Goal: Task Accomplishment & Management: Manage account settings

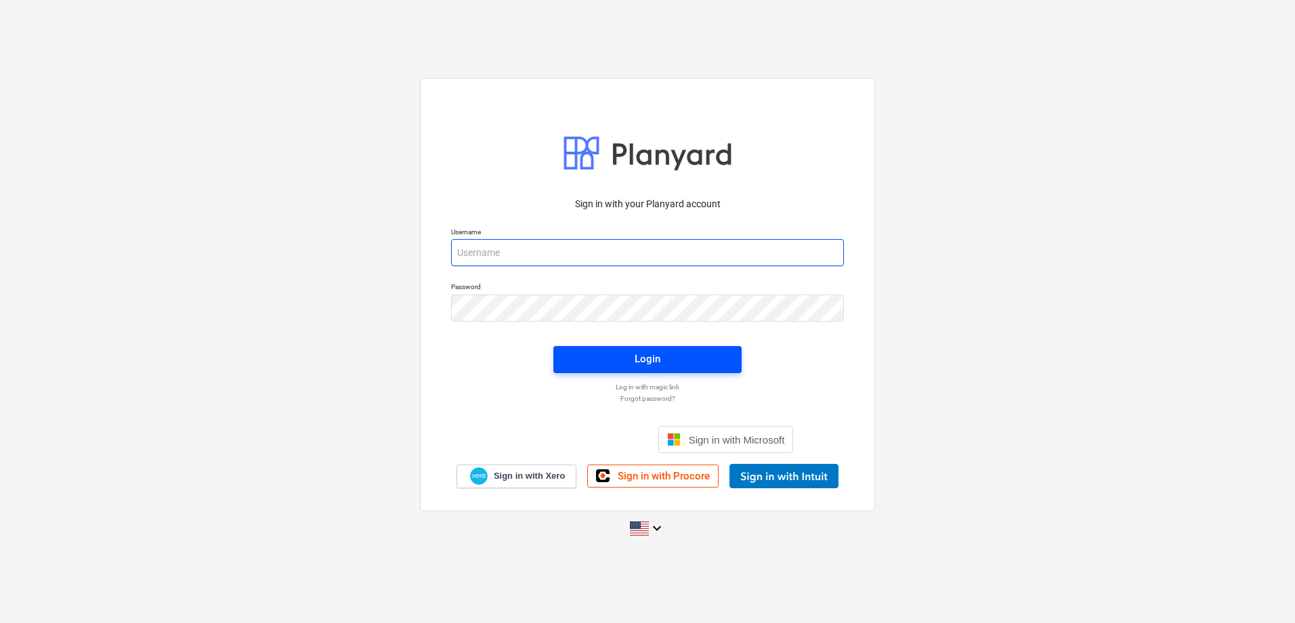
type input "[PERSON_NAME][EMAIL_ADDRESS][PERSON_NAME][DOMAIN_NAME]"
click at [707, 369] on button "Login" at bounding box center [647, 359] width 188 height 27
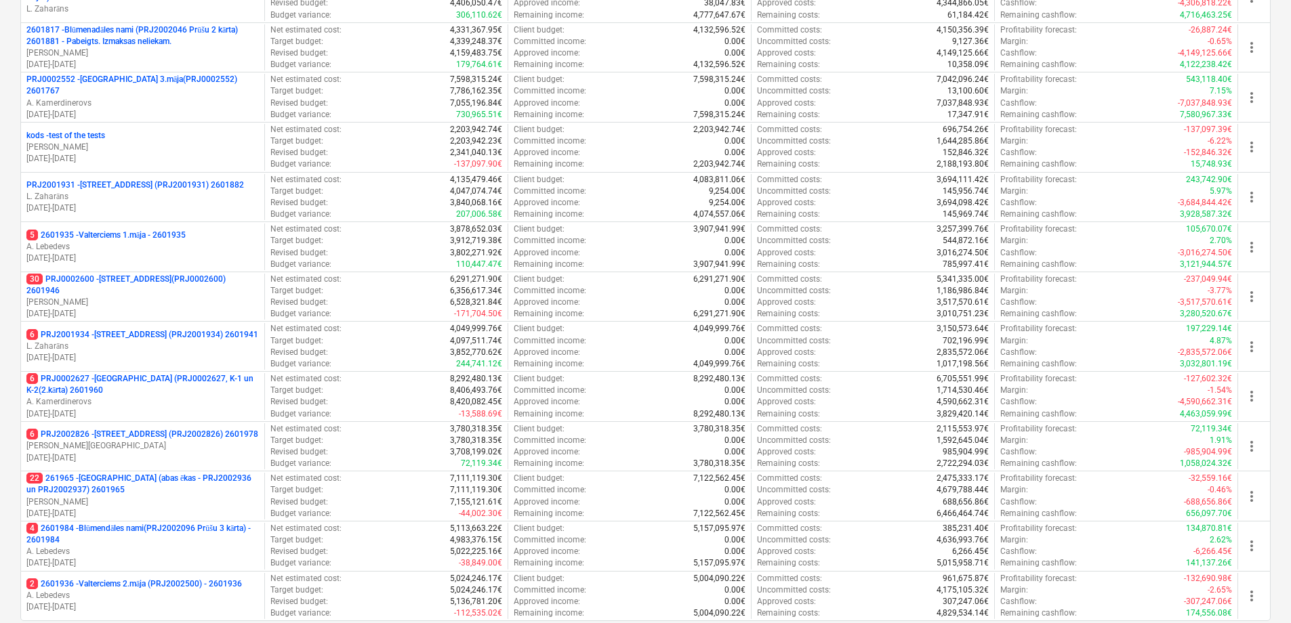
scroll to position [619, 0]
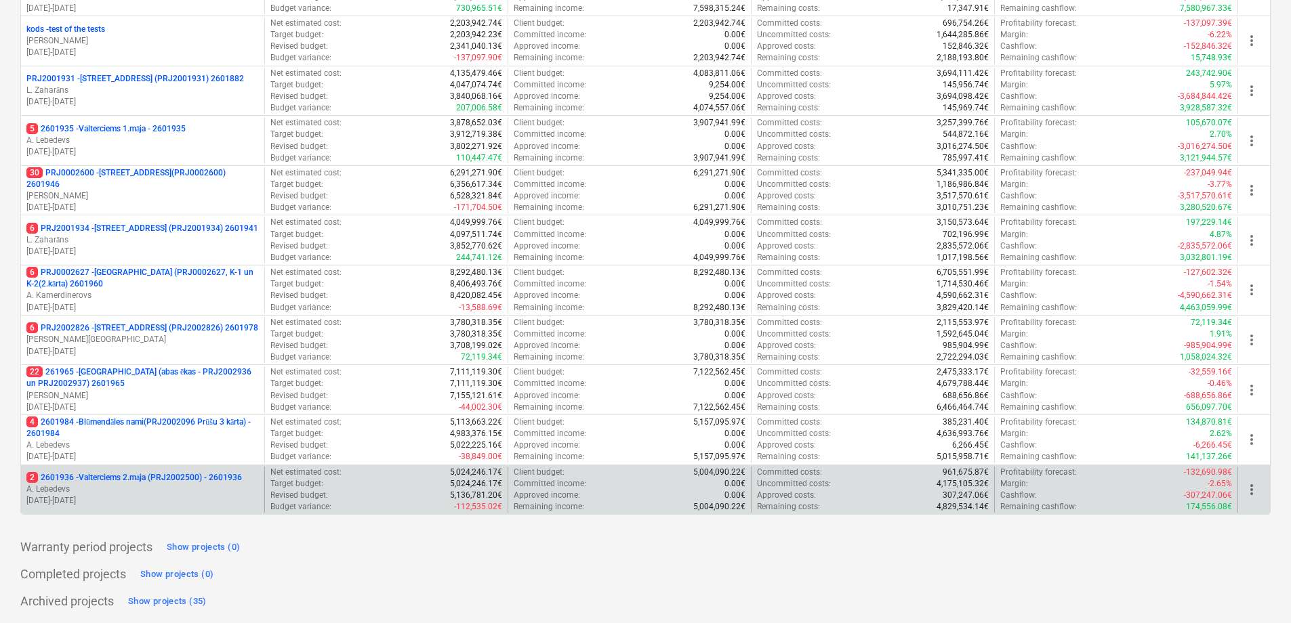
click at [171, 486] on p "A. Lebedevs" at bounding box center [142, 490] width 232 height 12
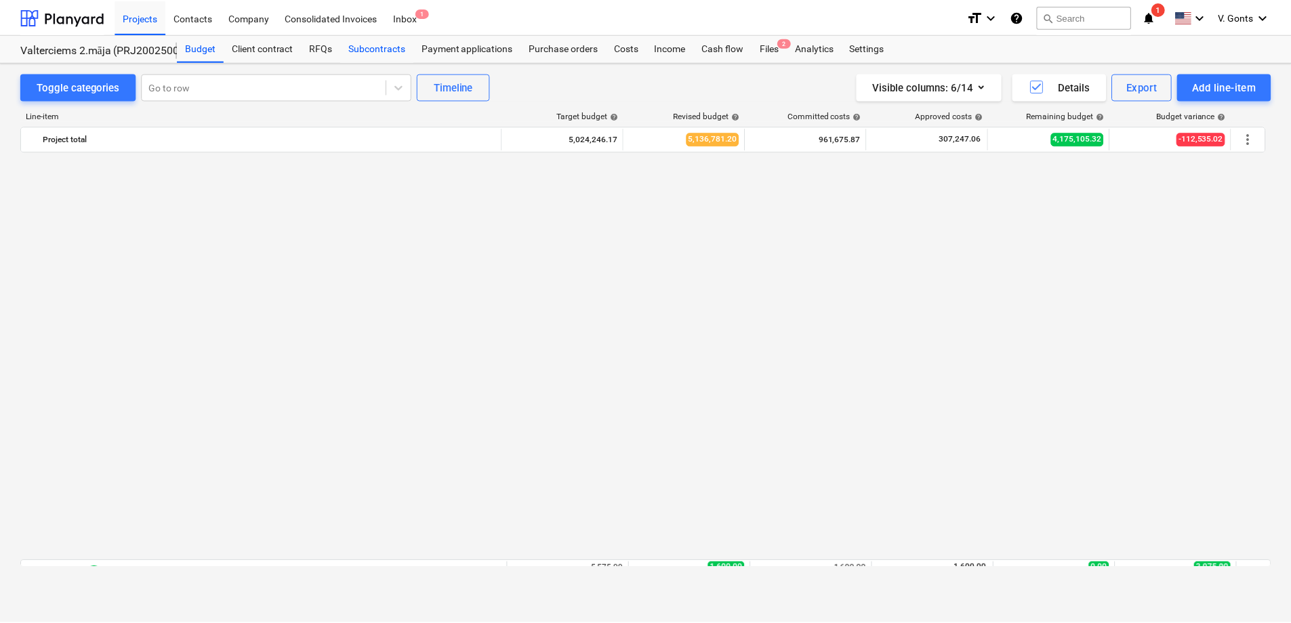
scroll to position [881, 0]
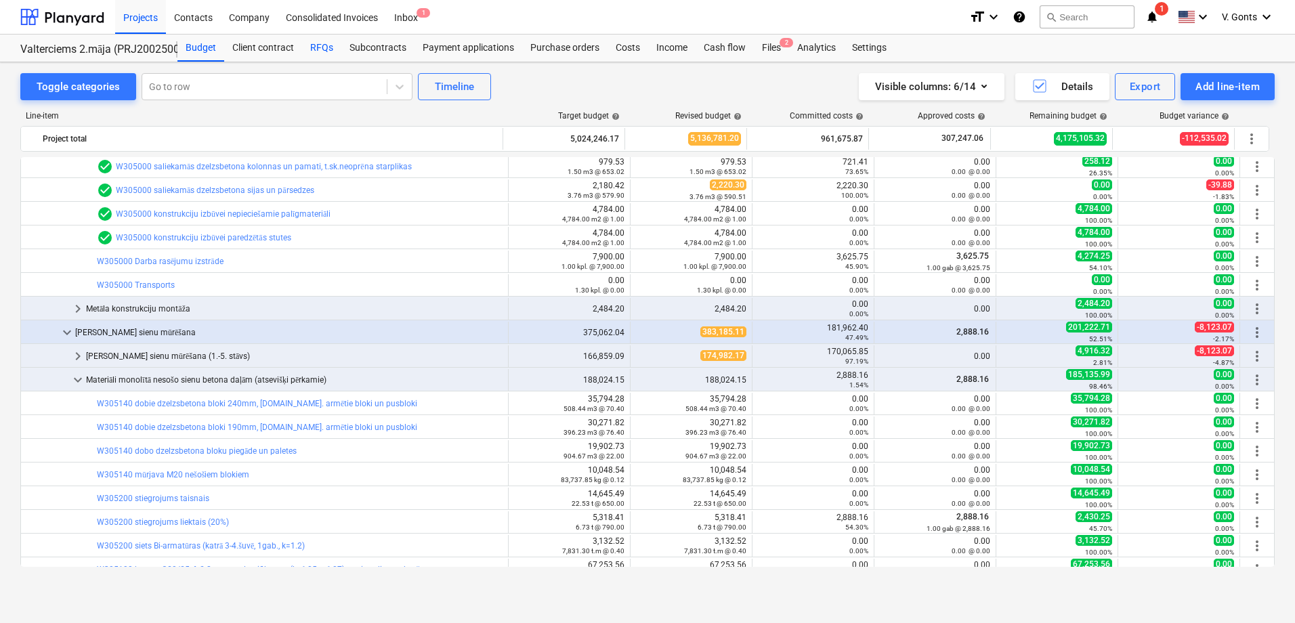
click at [322, 45] on div "RFQs" at bounding box center [321, 48] width 39 height 27
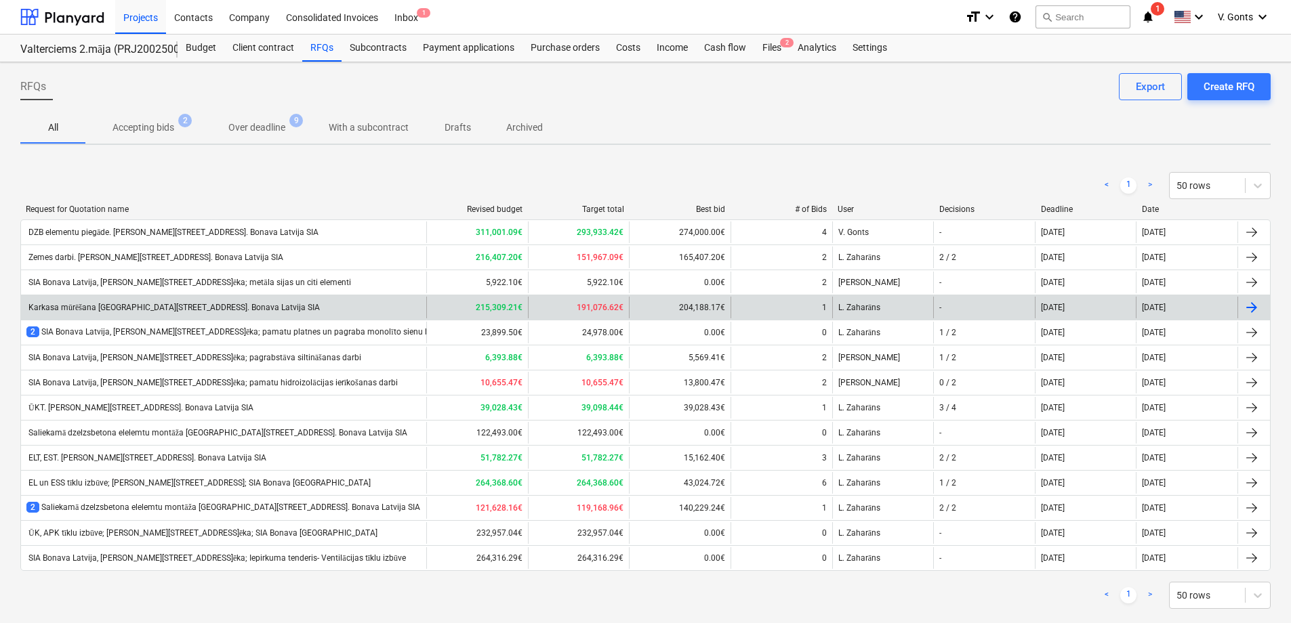
click at [211, 303] on div "Karkasa mūrēšana Ēvalda Valtera iela 44, 2.ēka. Bonava Latvija SIA" at bounding box center [172, 308] width 293 height 10
click at [135, 308] on div "Karkasa mūrēšana Ēvalda Valtera iela 44, 2.ēka. Bonava Latvija SIA" at bounding box center [172, 308] width 293 height 10
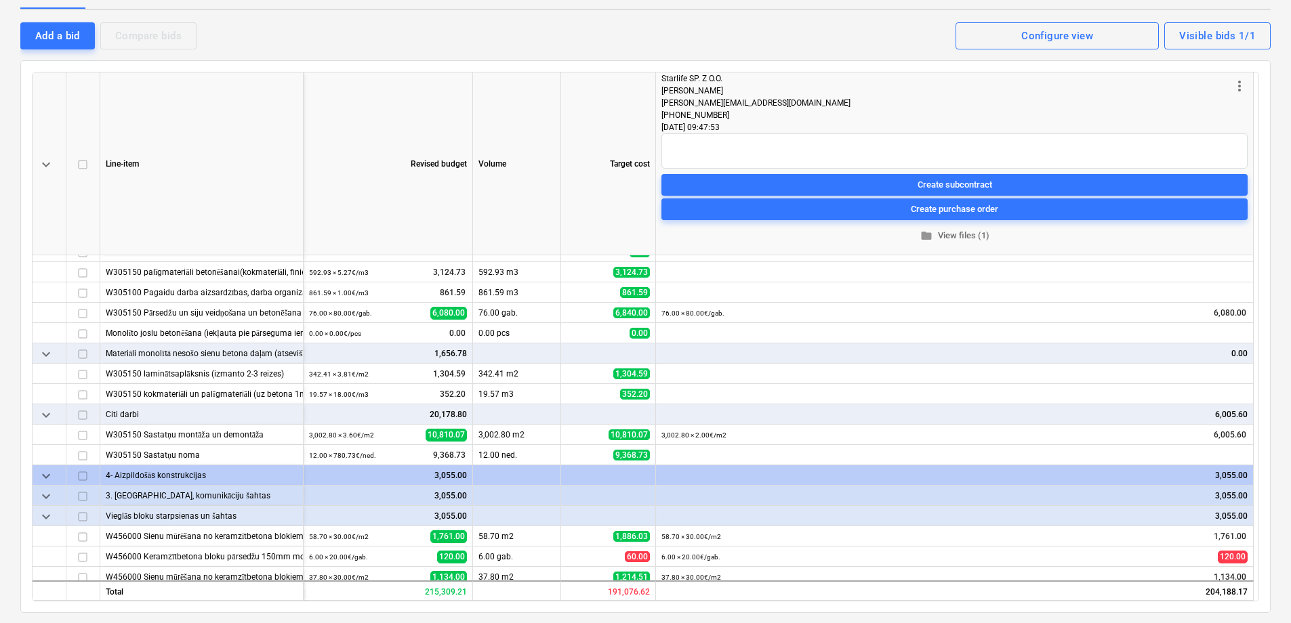
scroll to position [366, 0]
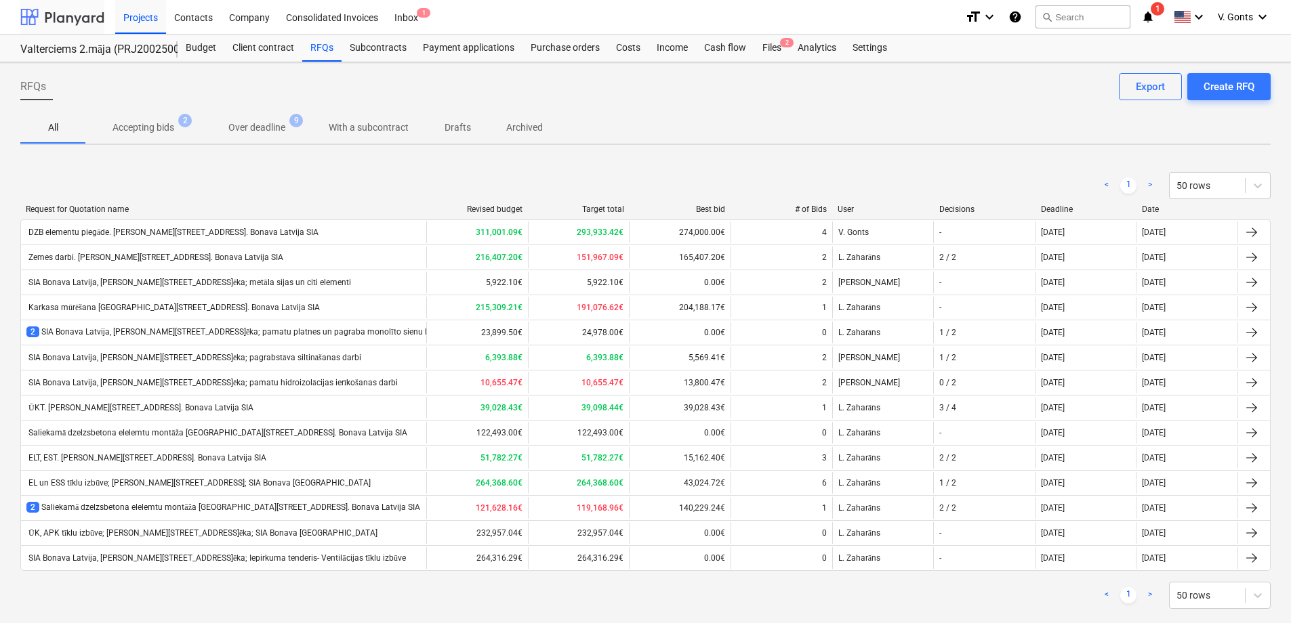
click at [70, 23] on div at bounding box center [62, 17] width 84 height 34
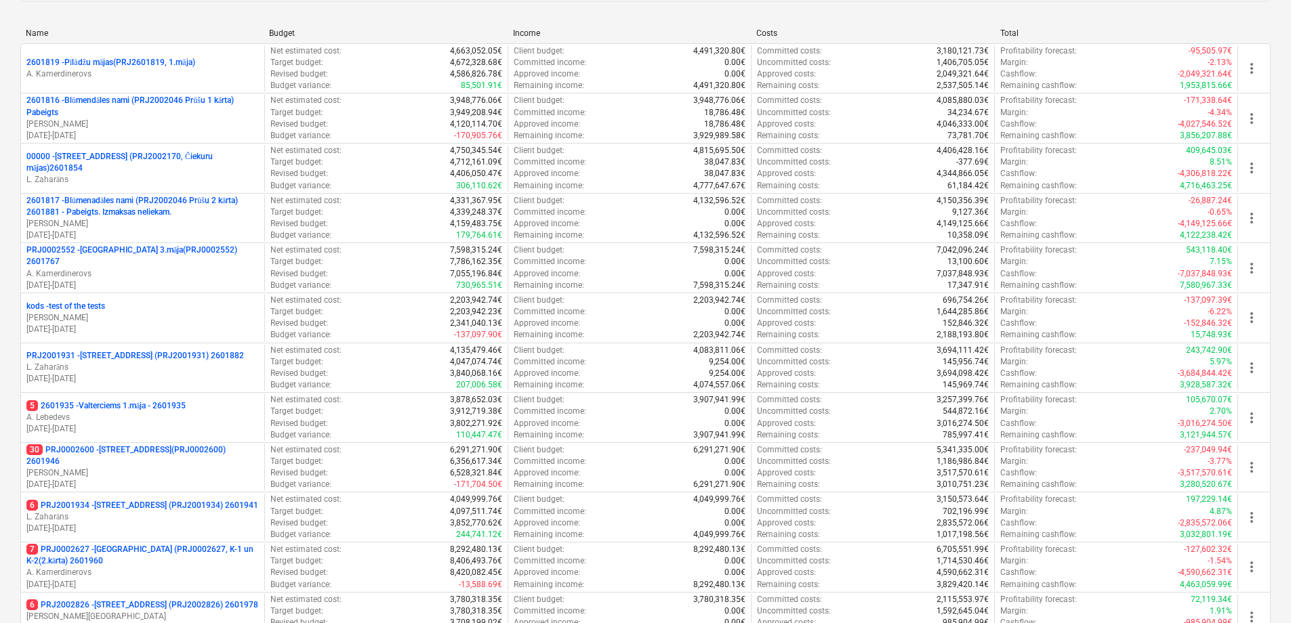
scroll to position [495, 0]
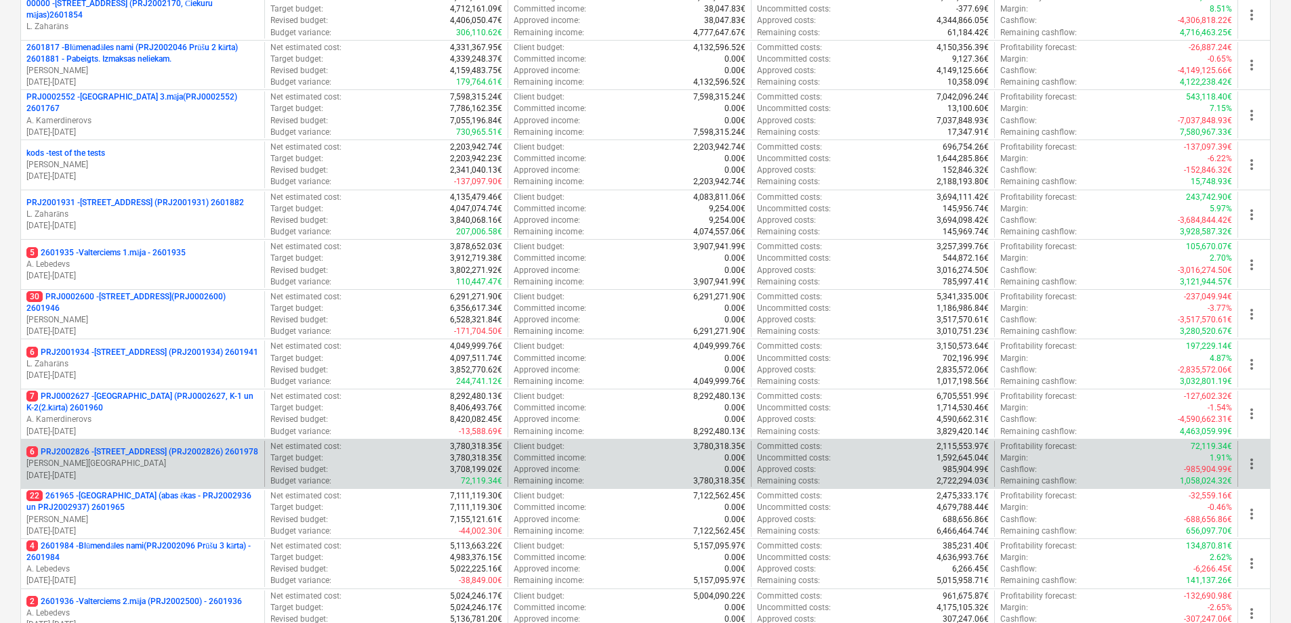
click at [173, 458] on p "6 PRJ2002826 - [STREET_ADDRESS] (PRJ2002826) 2601978" at bounding box center [142, 452] width 232 height 12
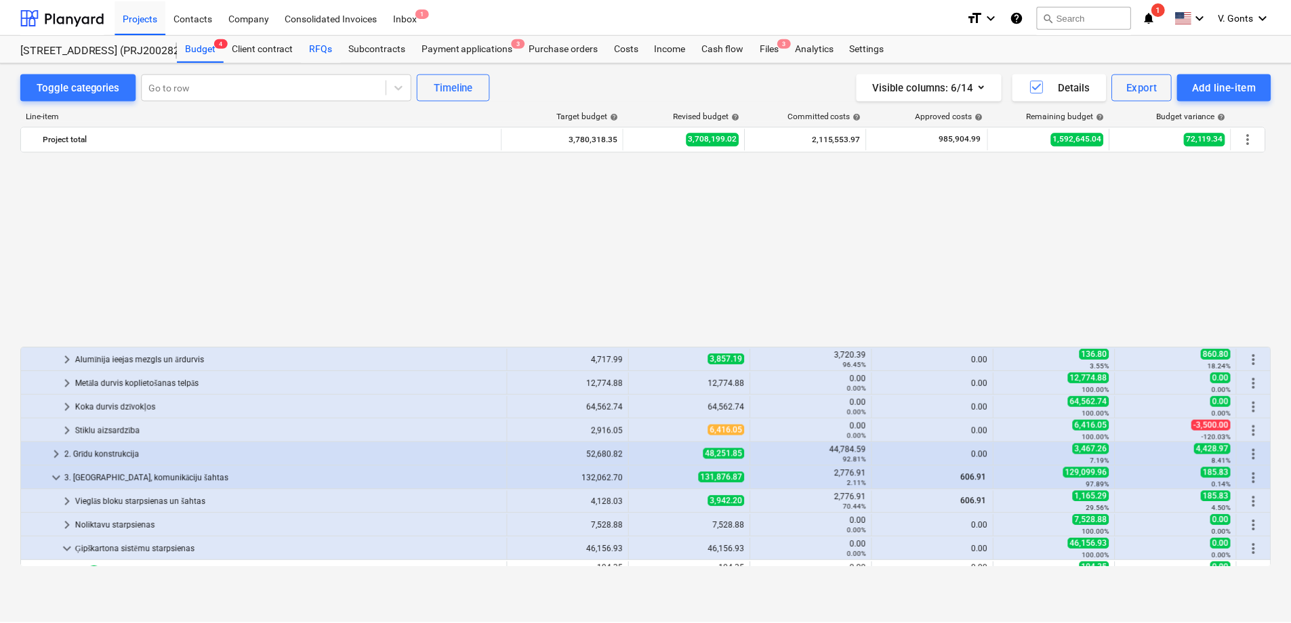
scroll to position [677, 0]
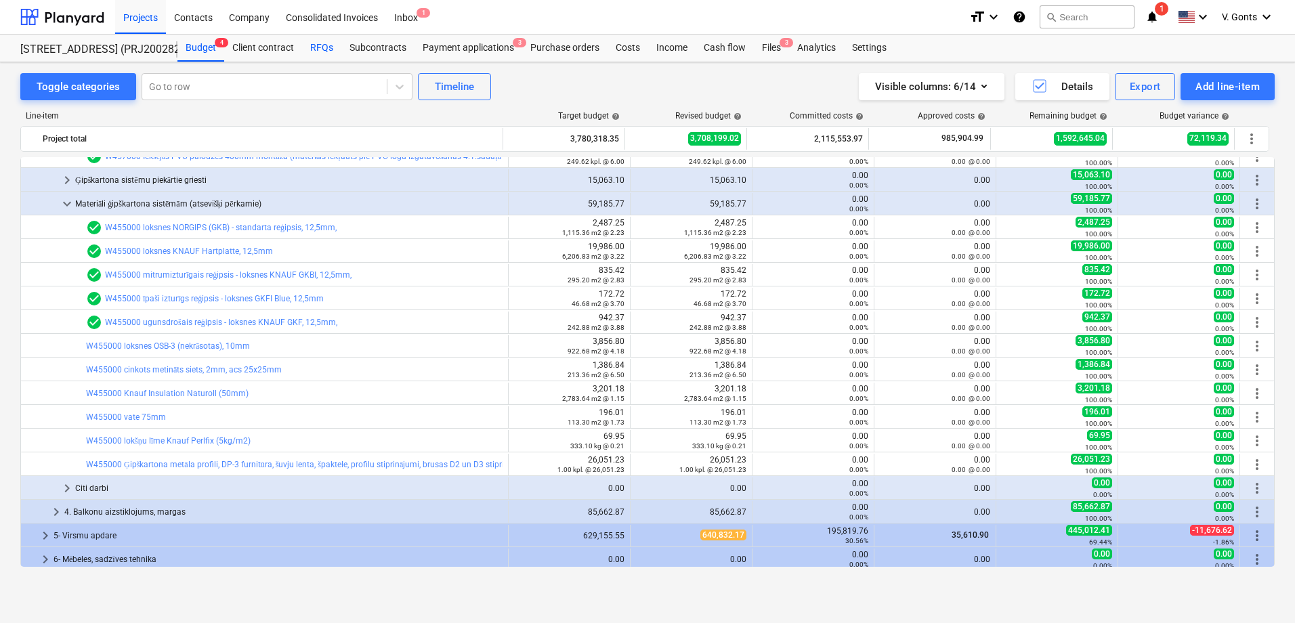
click at [323, 44] on div "RFQs" at bounding box center [321, 48] width 39 height 27
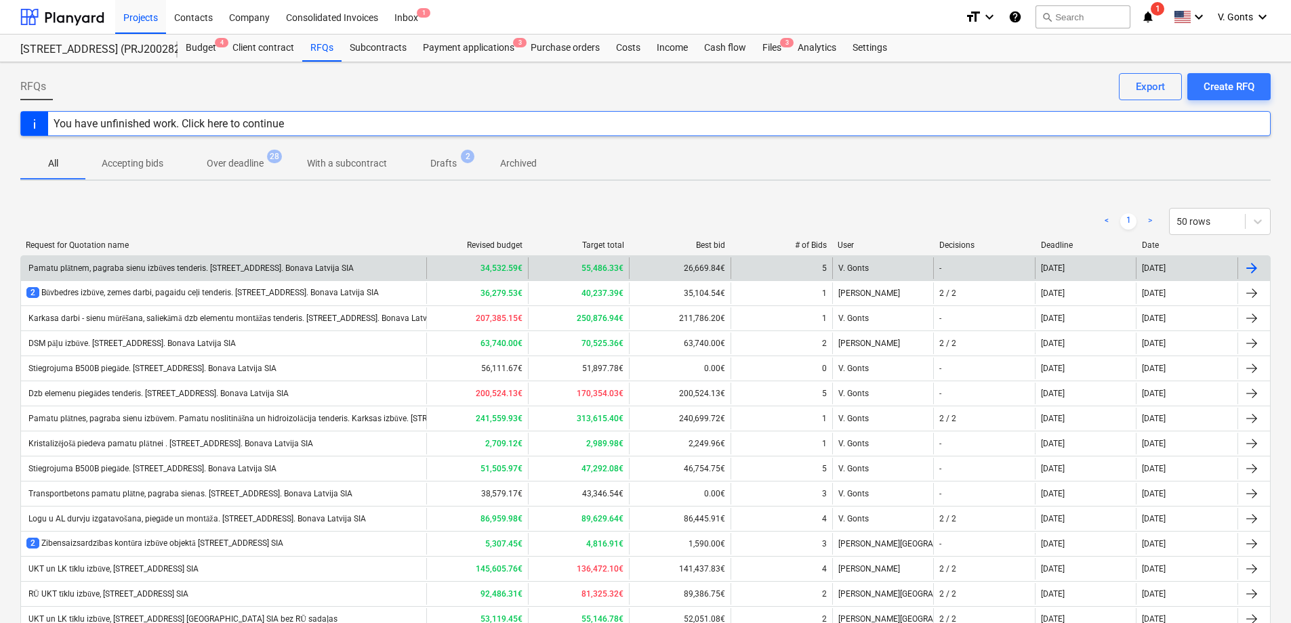
click at [166, 273] on div "Pamatu plātnem, pagraba sienu izbūves tenderis. [STREET_ADDRESS]. Bonava Latvij…" at bounding box center [223, 268] width 405 height 22
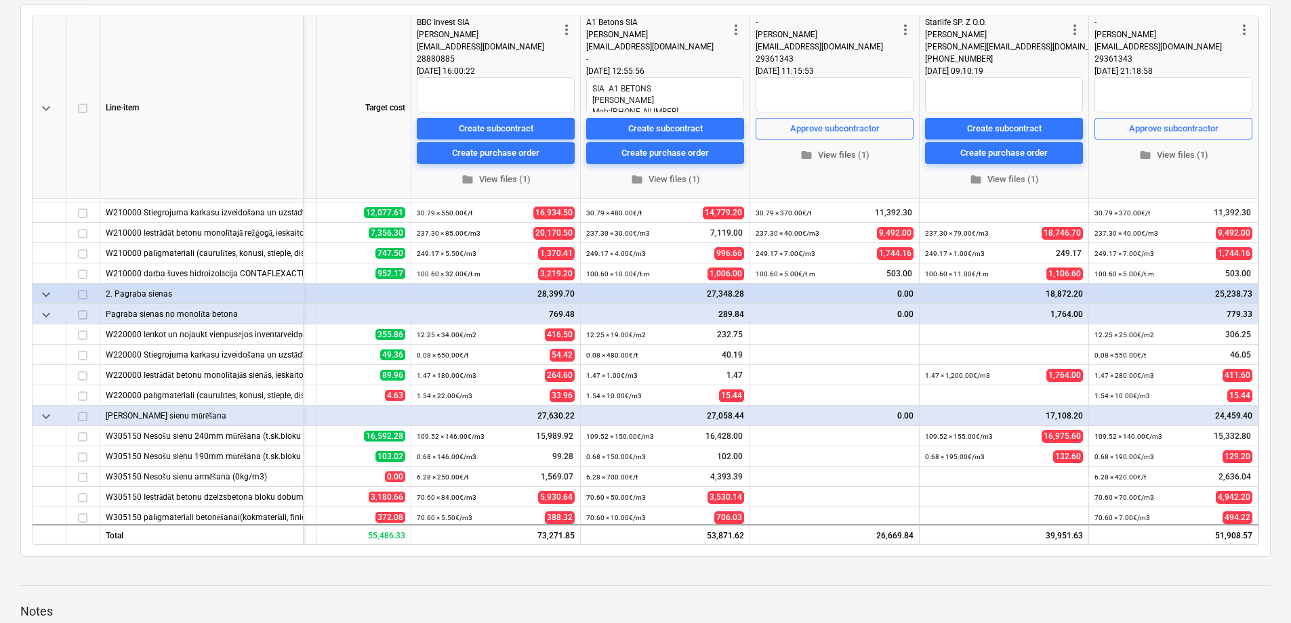
scroll to position [0, 249]
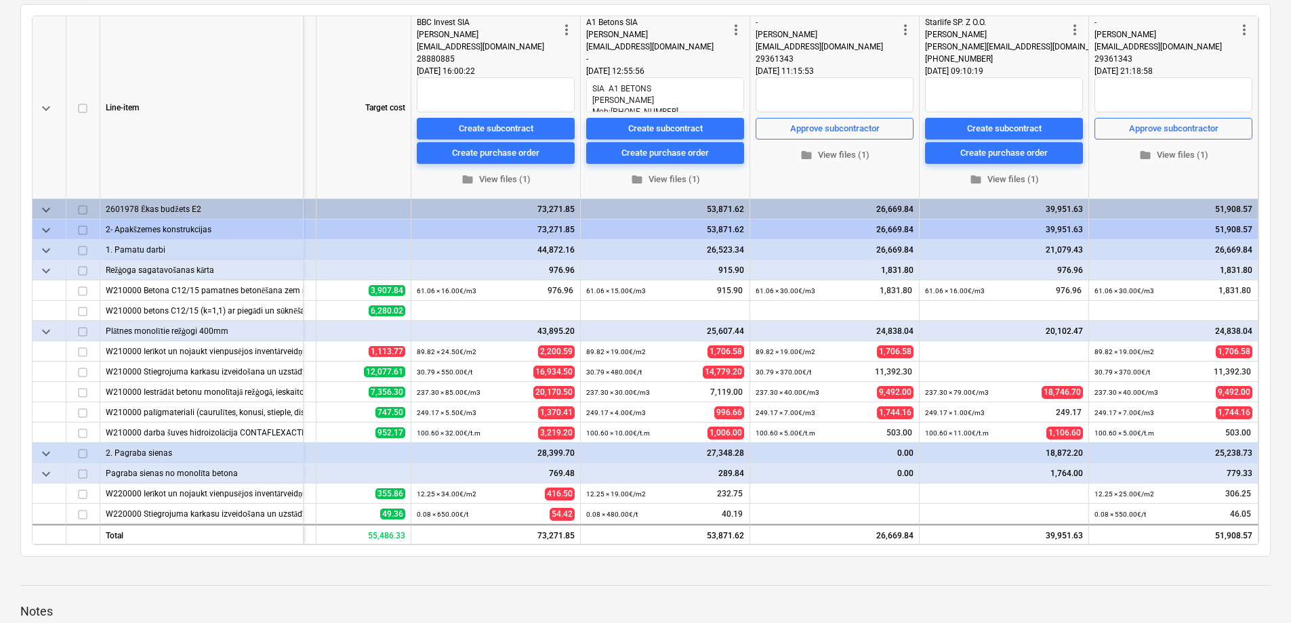
click at [1063, 330] on div "20,102.47" at bounding box center [1004, 331] width 158 height 20
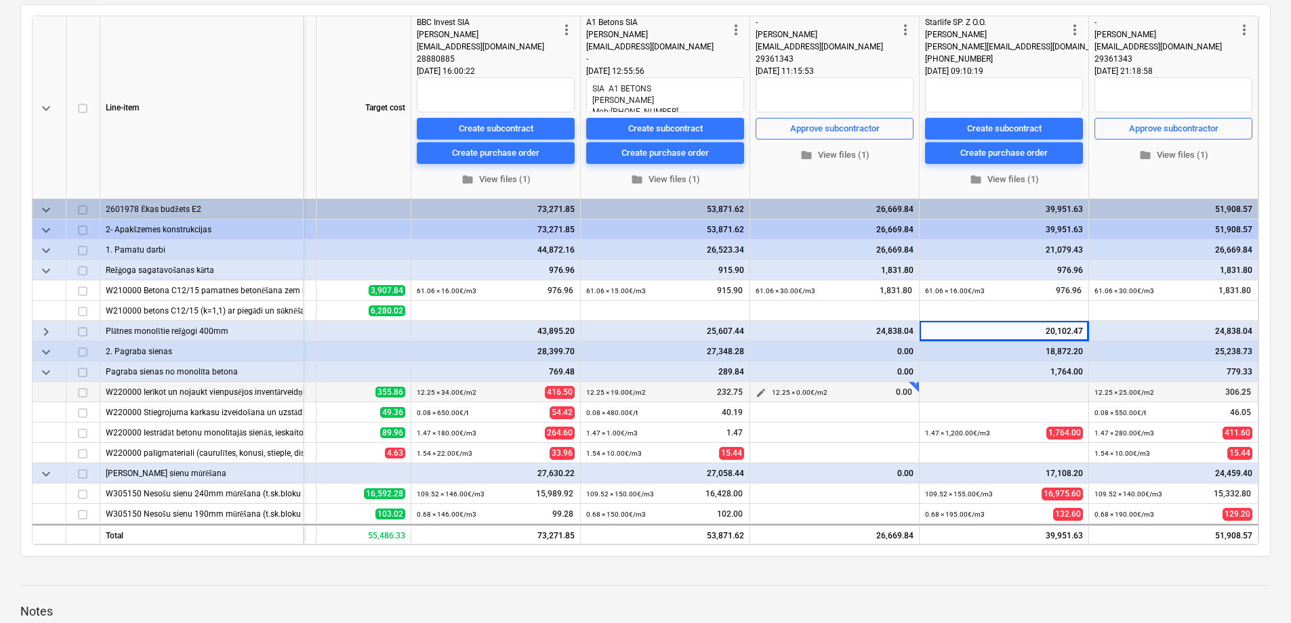
click at [813, 391] on small "12.25 × 0.00€ / m2" at bounding box center [800, 392] width 56 height 7
click at [49, 354] on span "keyboard_arrow_down" at bounding box center [46, 352] width 16 height 16
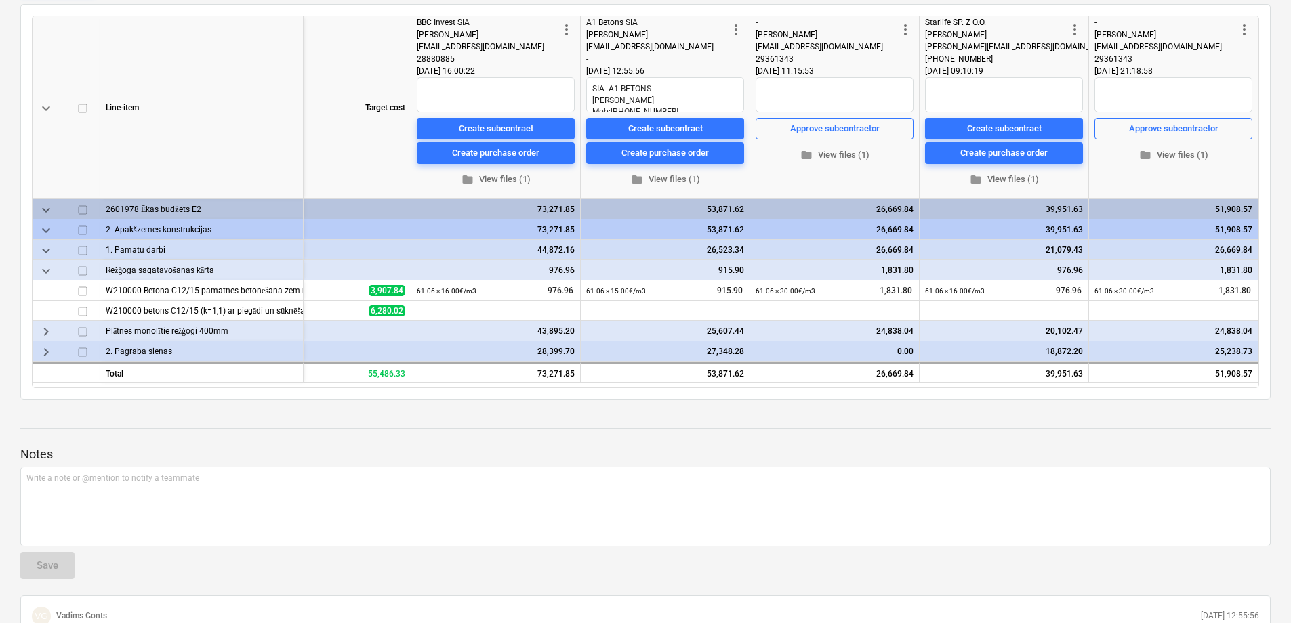
scroll to position [0, 245]
click at [49, 354] on span "keyboard_arrow_right" at bounding box center [46, 352] width 16 height 16
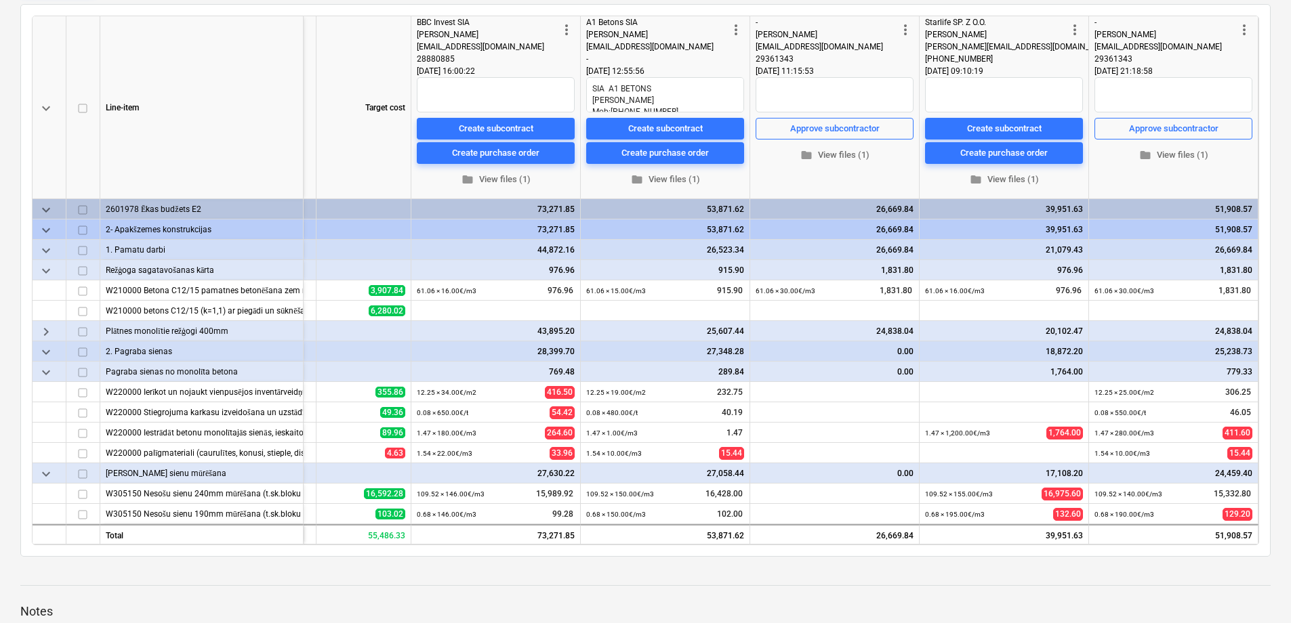
click at [49, 371] on span "keyboard_arrow_down" at bounding box center [46, 372] width 16 height 16
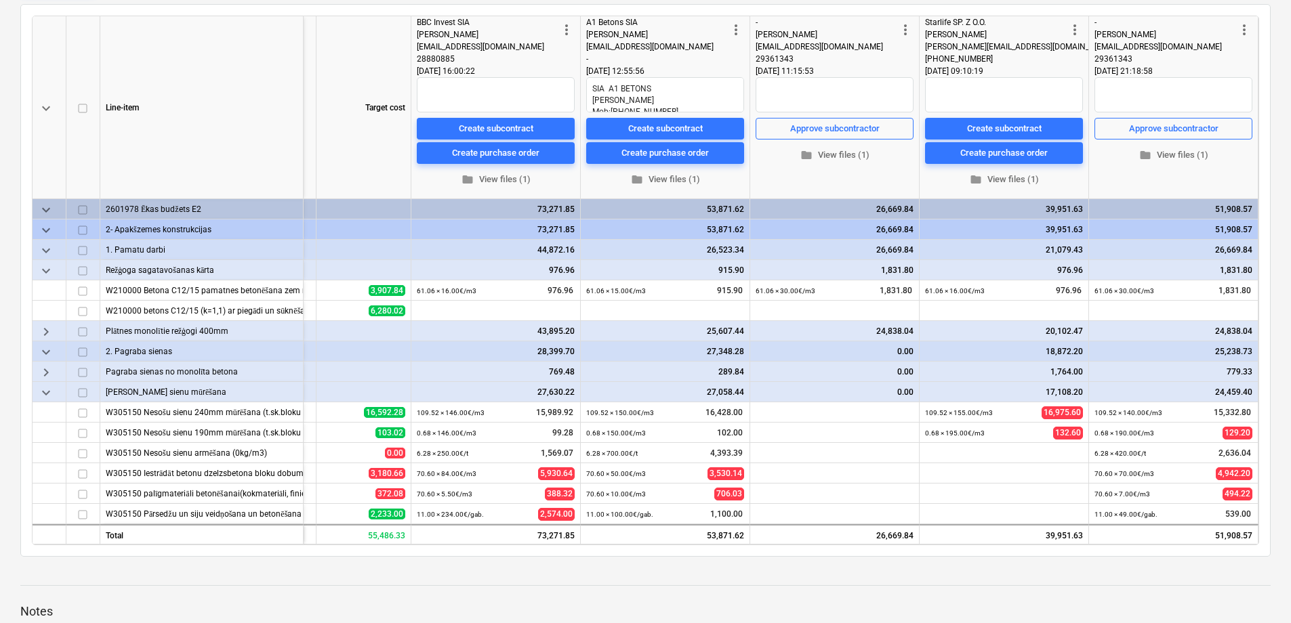
click at [49, 369] on span "keyboard_arrow_right" at bounding box center [46, 372] width 16 height 16
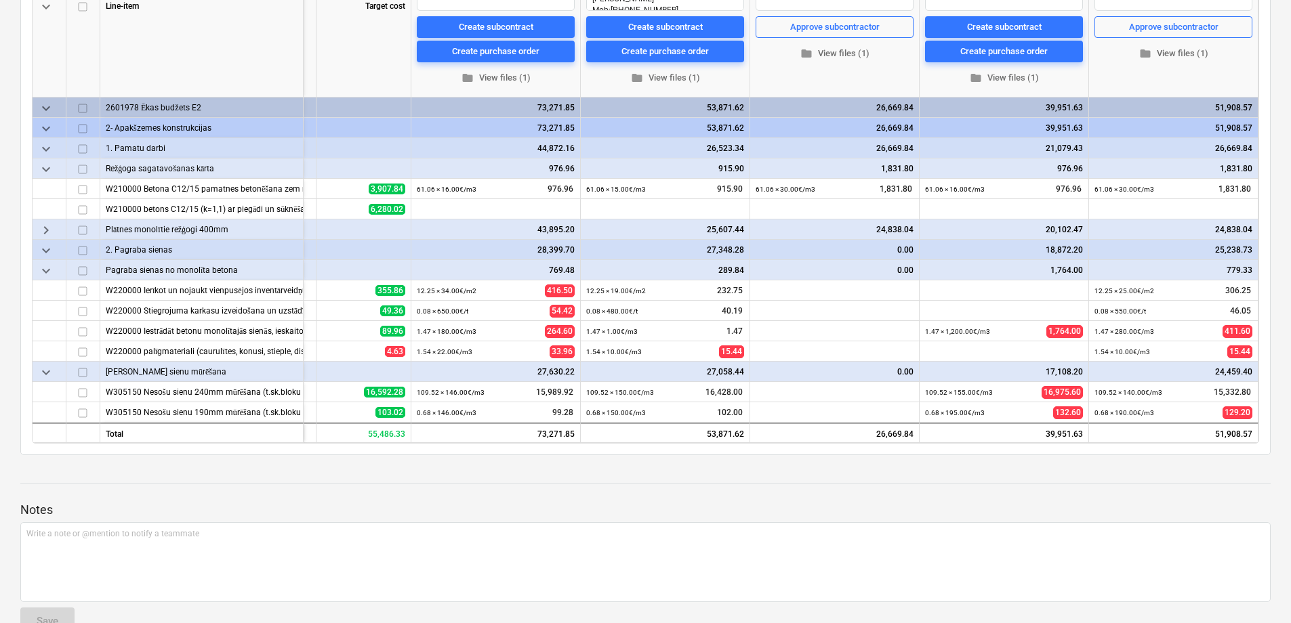
scroll to position [280, 0]
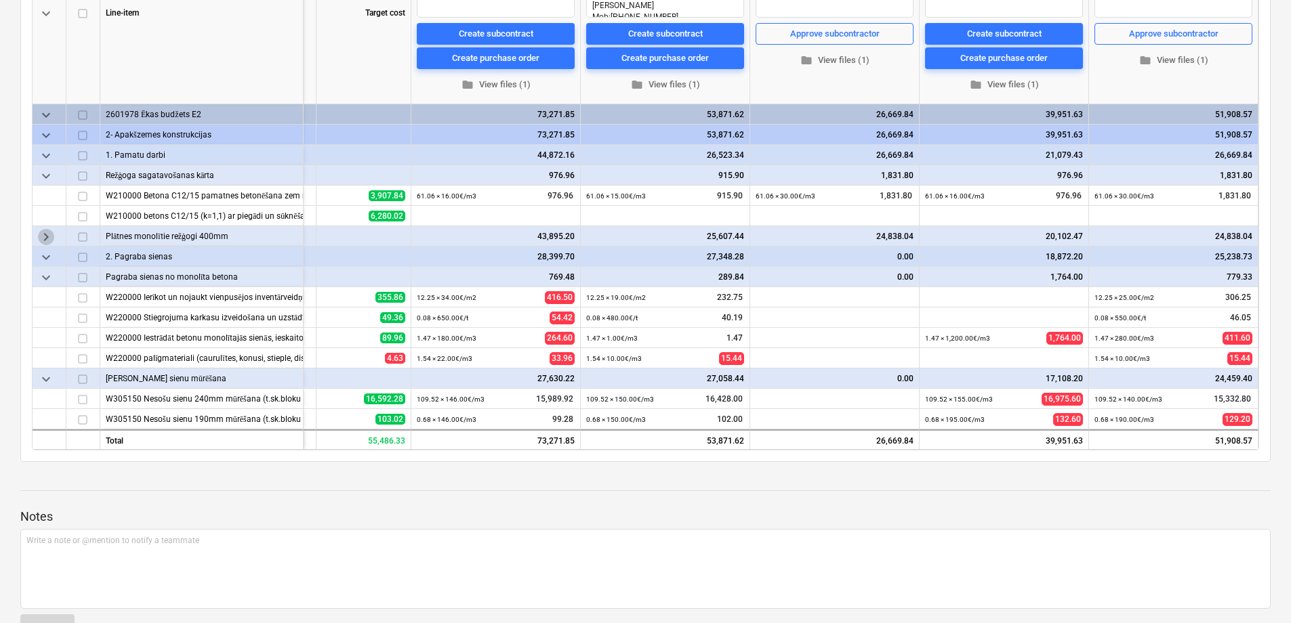
click at [50, 234] on span "keyboard_arrow_right" at bounding box center [46, 237] width 16 height 16
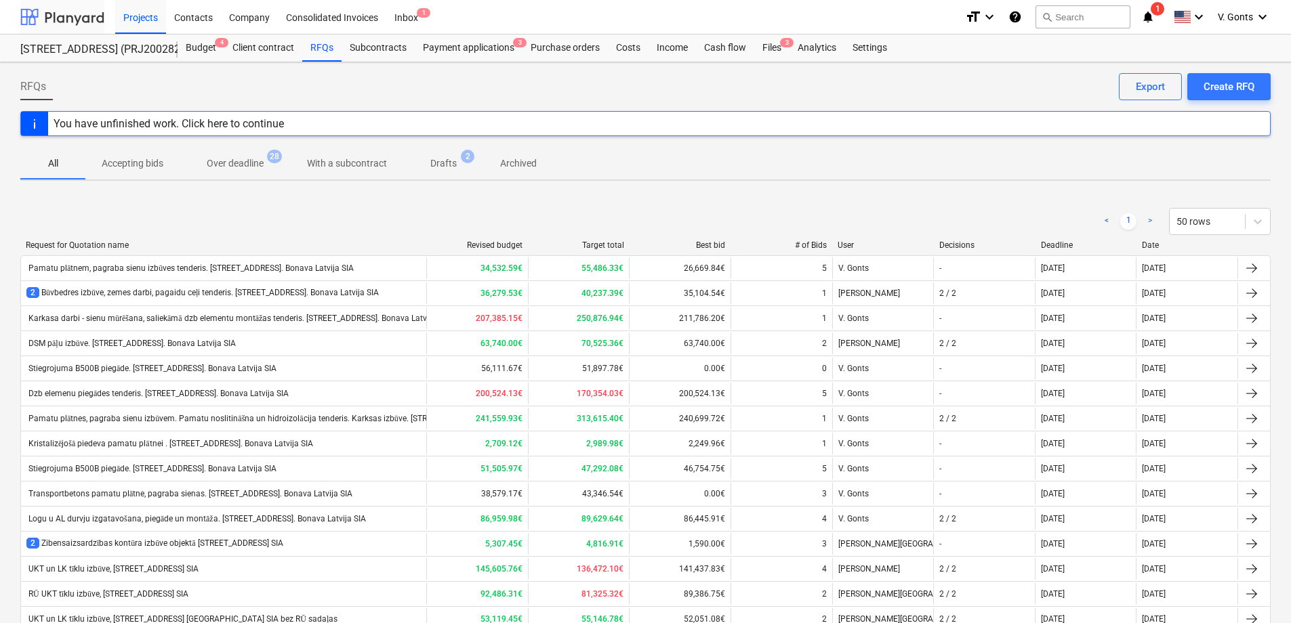
click at [93, 15] on div at bounding box center [62, 17] width 84 height 34
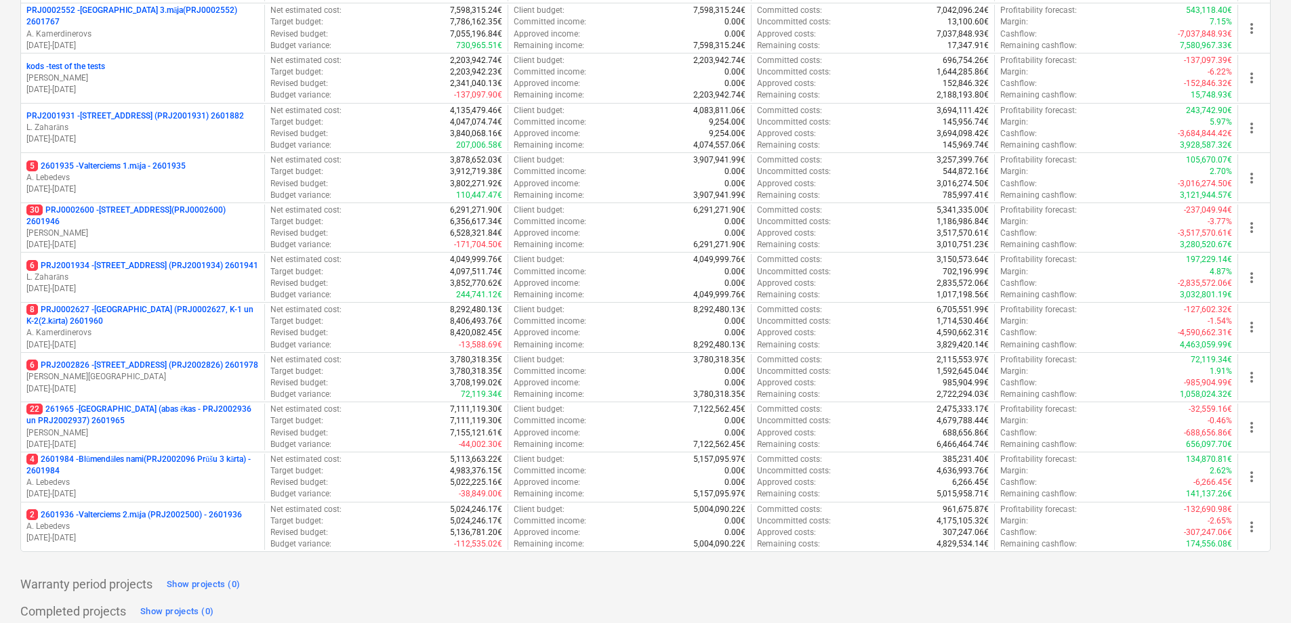
scroll to position [619, 0]
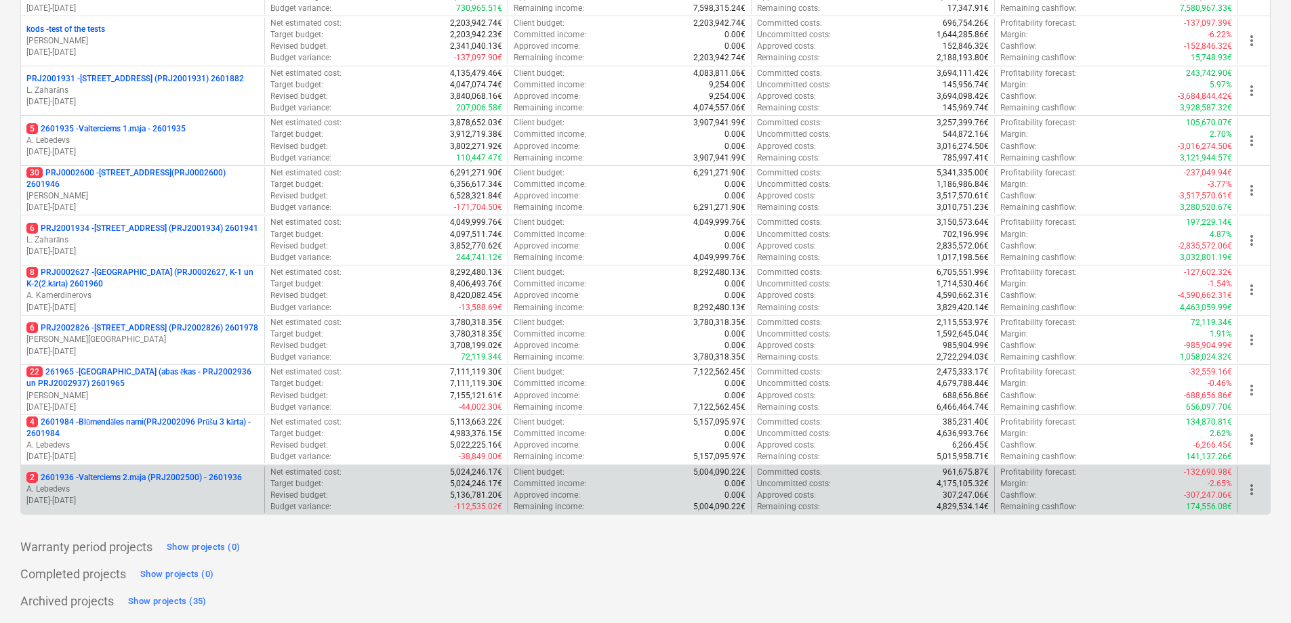
click at [150, 477] on p "2 2601936 - Valterciems 2.māja (PRJ2002500) - 2601936" at bounding box center [133, 478] width 215 height 12
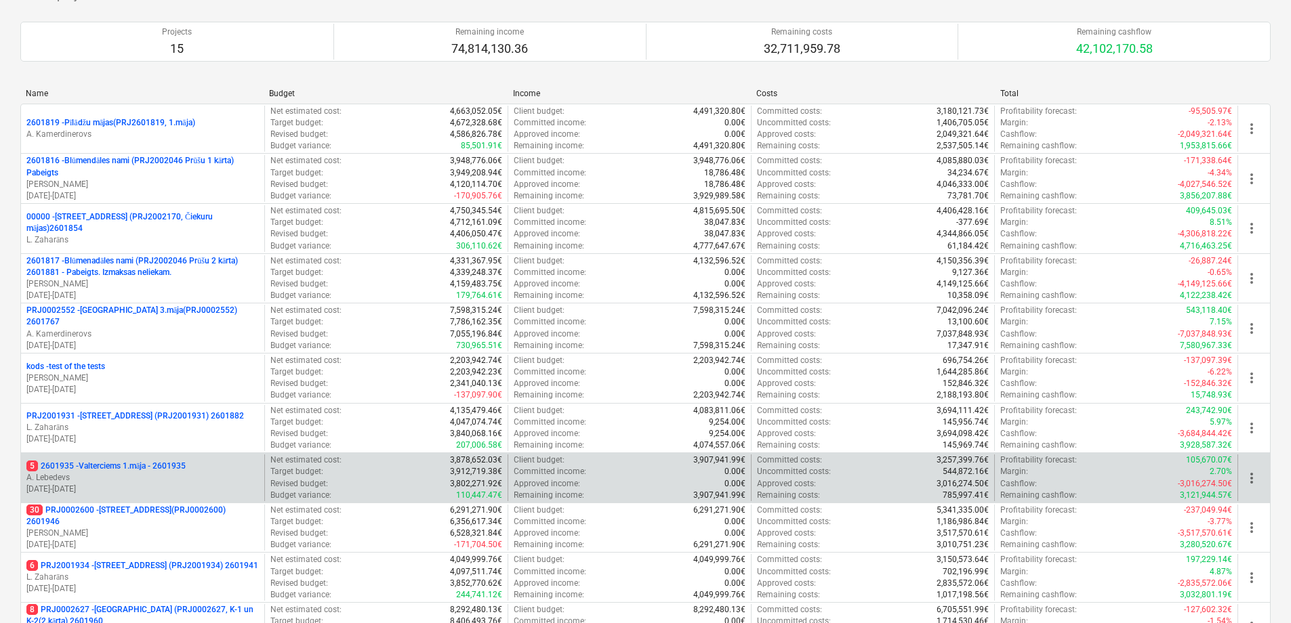
scroll to position [619, 0]
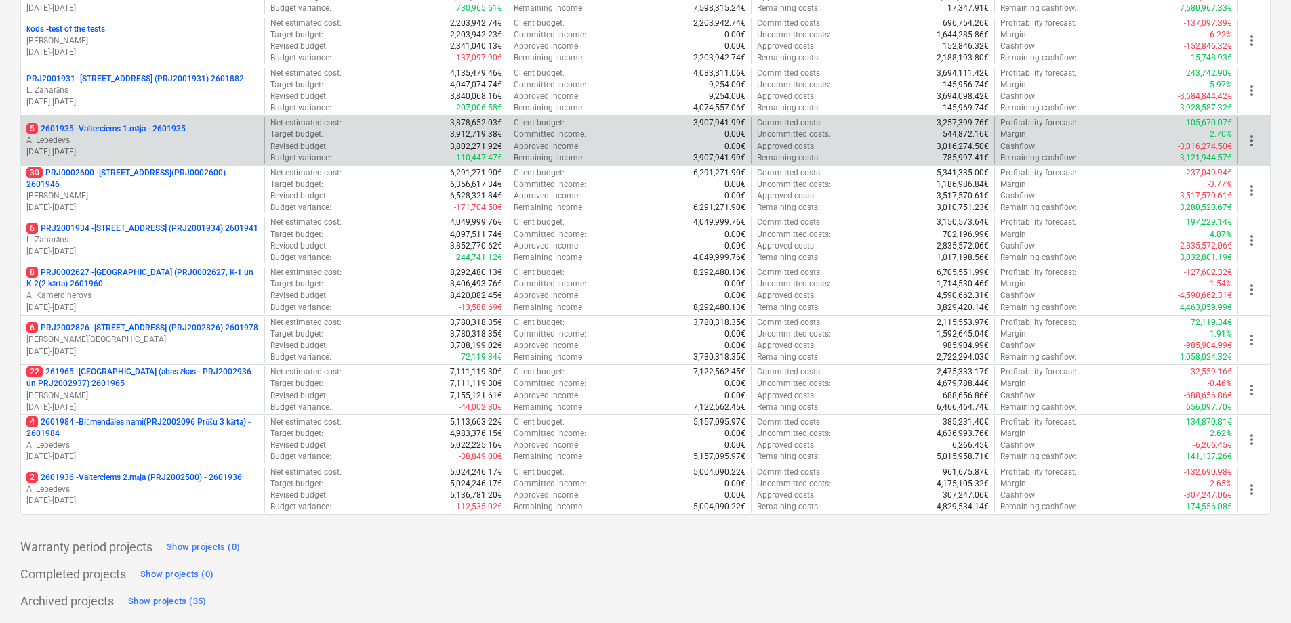
click at [181, 142] on p "A. Lebedevs" at bounding box center [142, 141] width 232 height 12
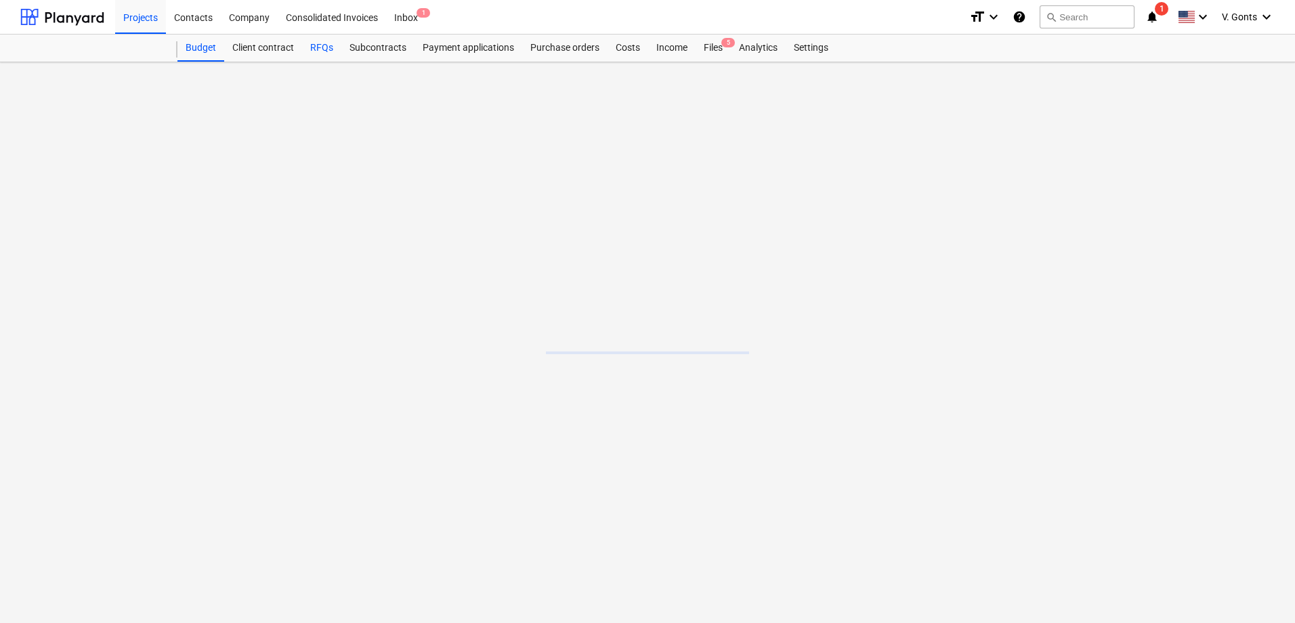
click at [327, 46] on div "RFQs" at bounding box center [321, 48] width 39 height 27
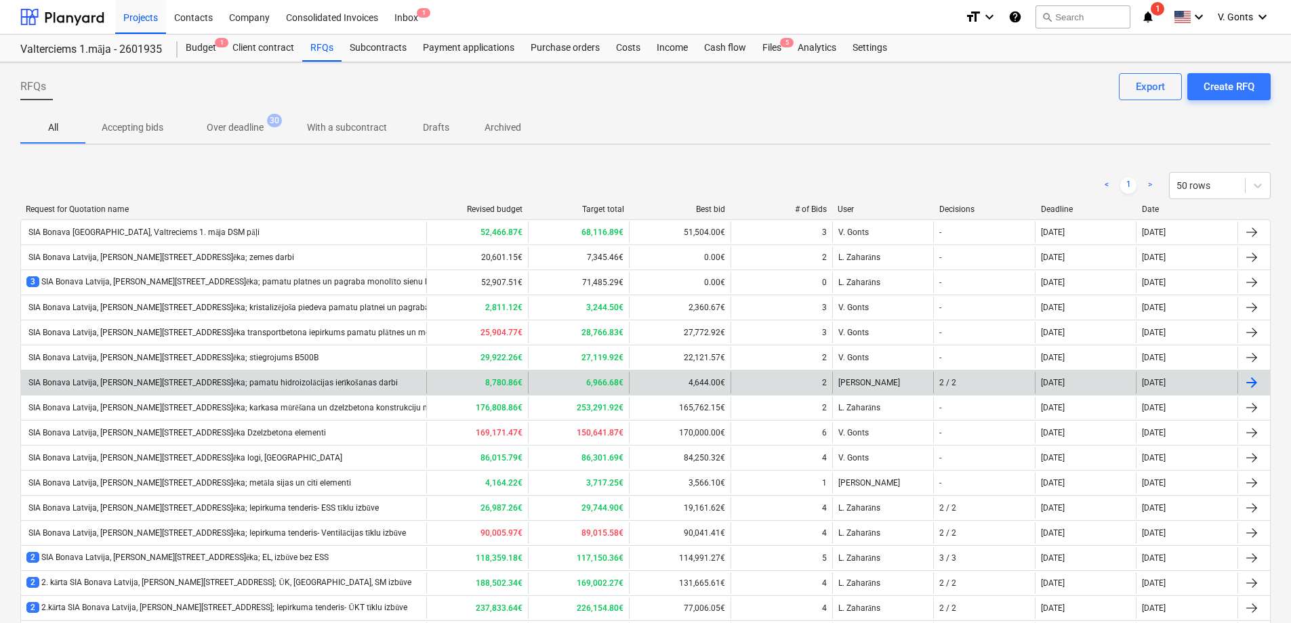
click at [255, 381] on div "SIA Bonava Latvija, Ēvalda Valtera iela 44, 1.ēka; pamatu hidroizolācijas ierīk…" at bounding box center [211, 383] width 371 height 10
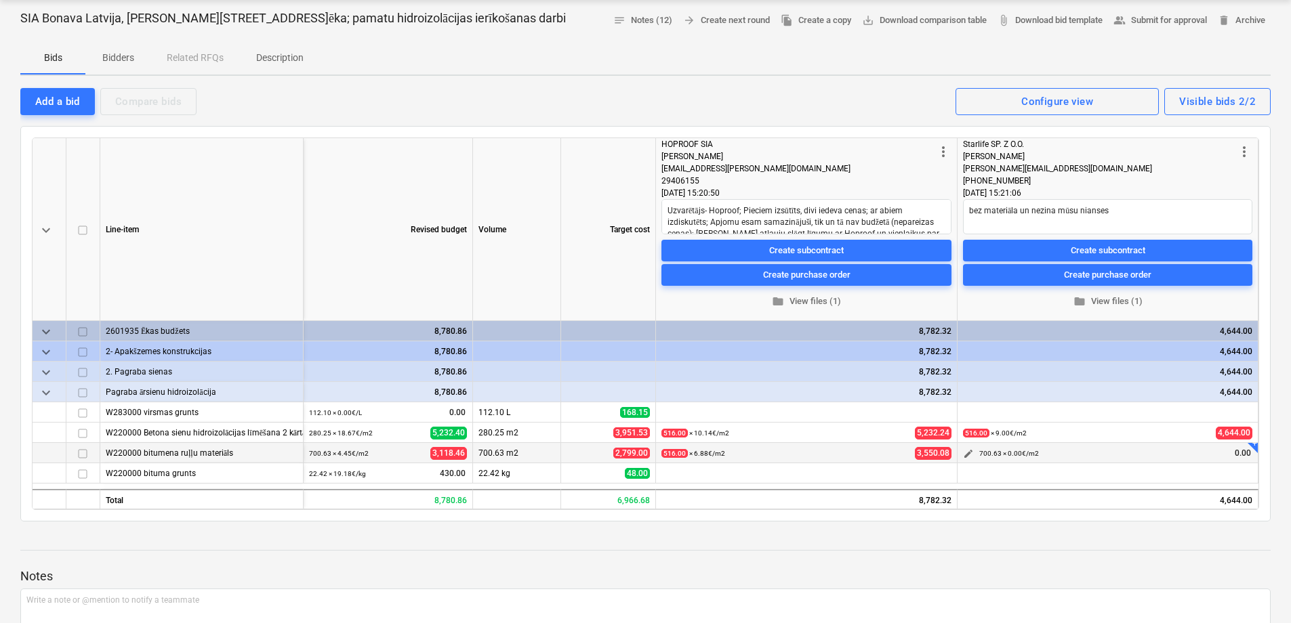
scroll to position [135, 0]
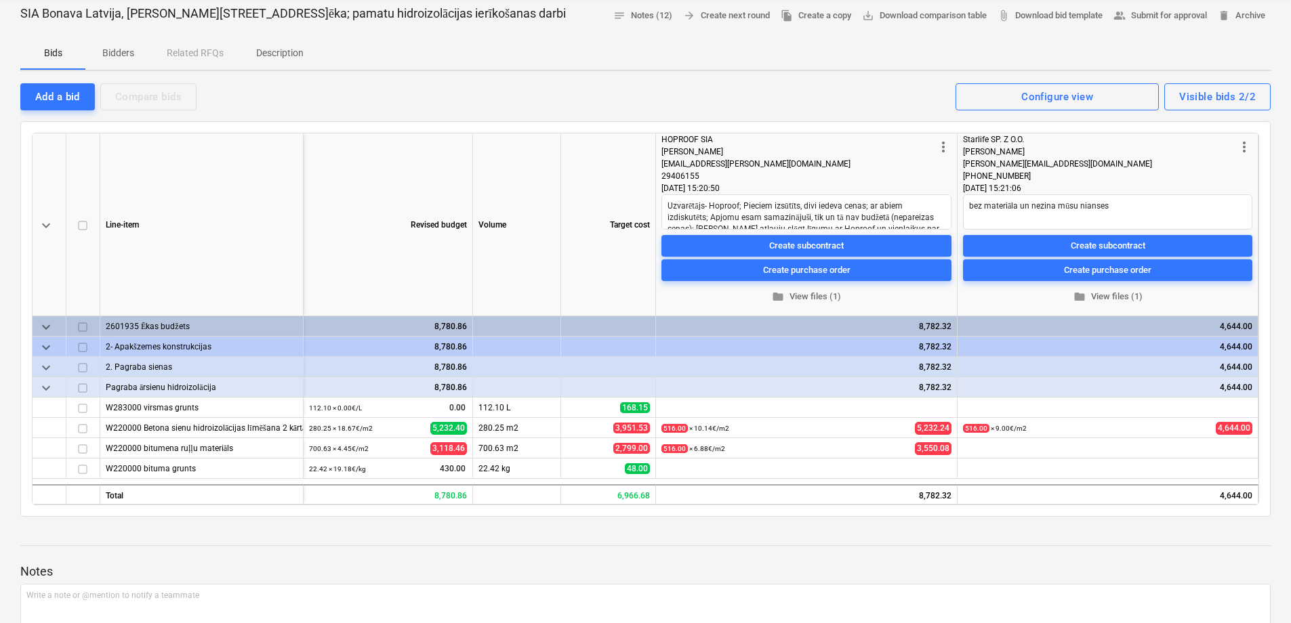
type textarea "x"
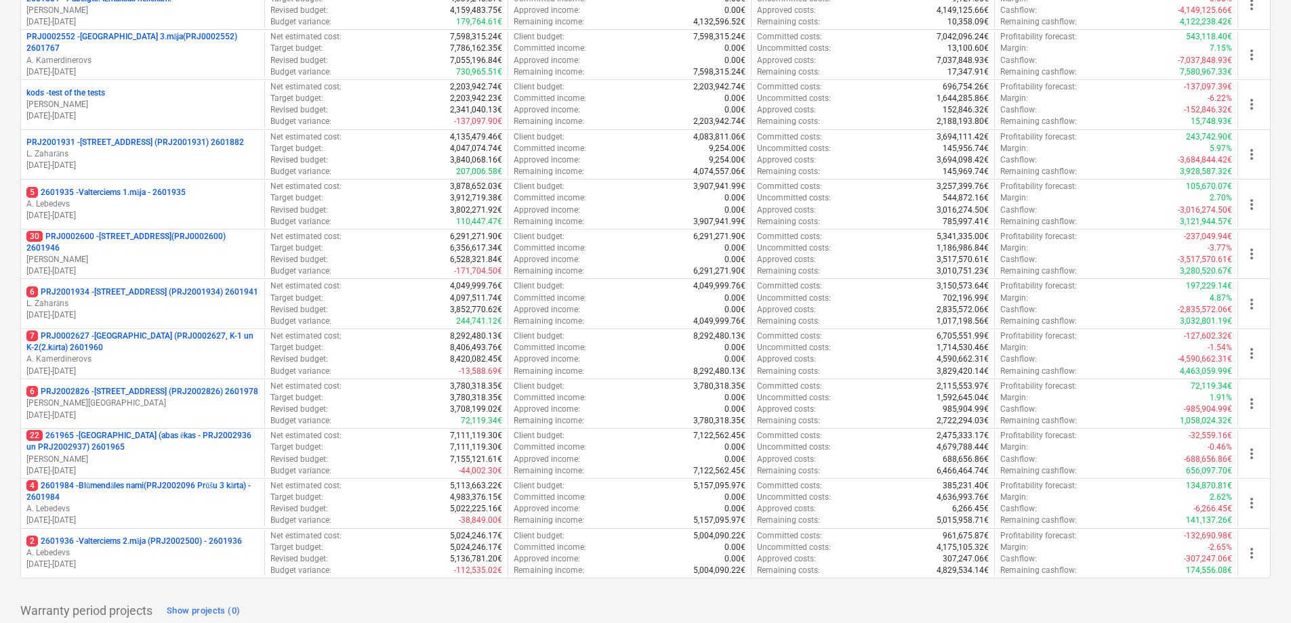
scroll to position [619, 0]
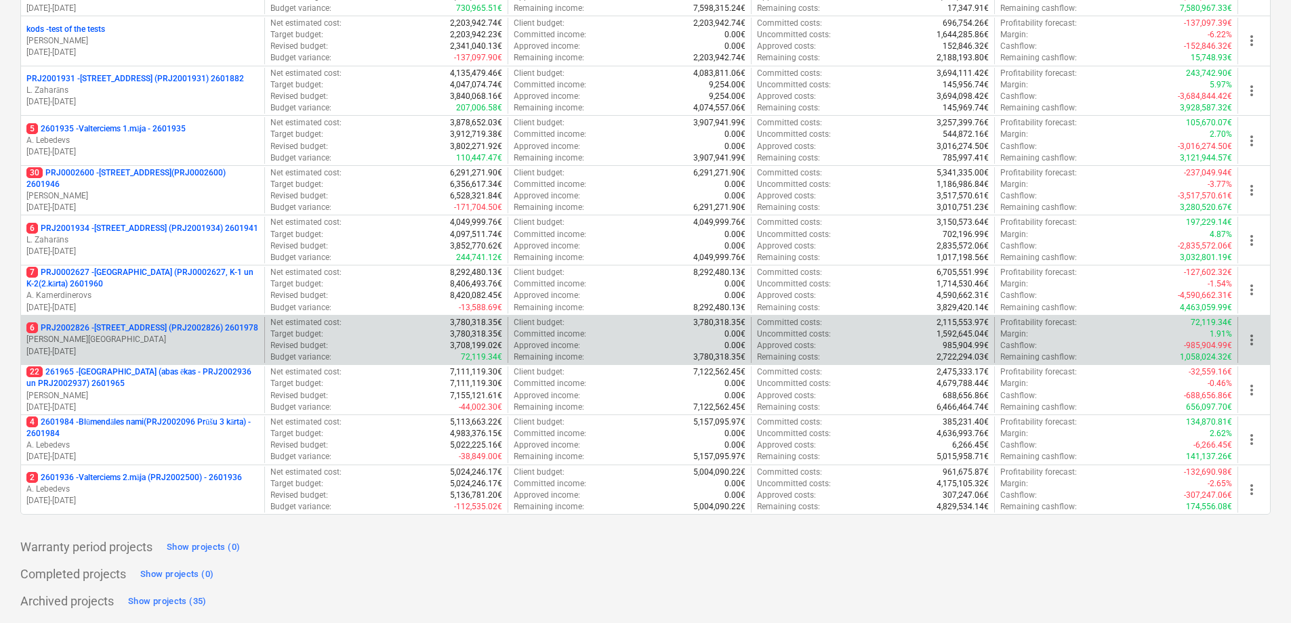
click at [150, 330] on p "6 PRJ2002826 - [STREET_ADDRESS] (PRJ2002826) 2601978" at bounding box center [142, 328] width 232 height 12
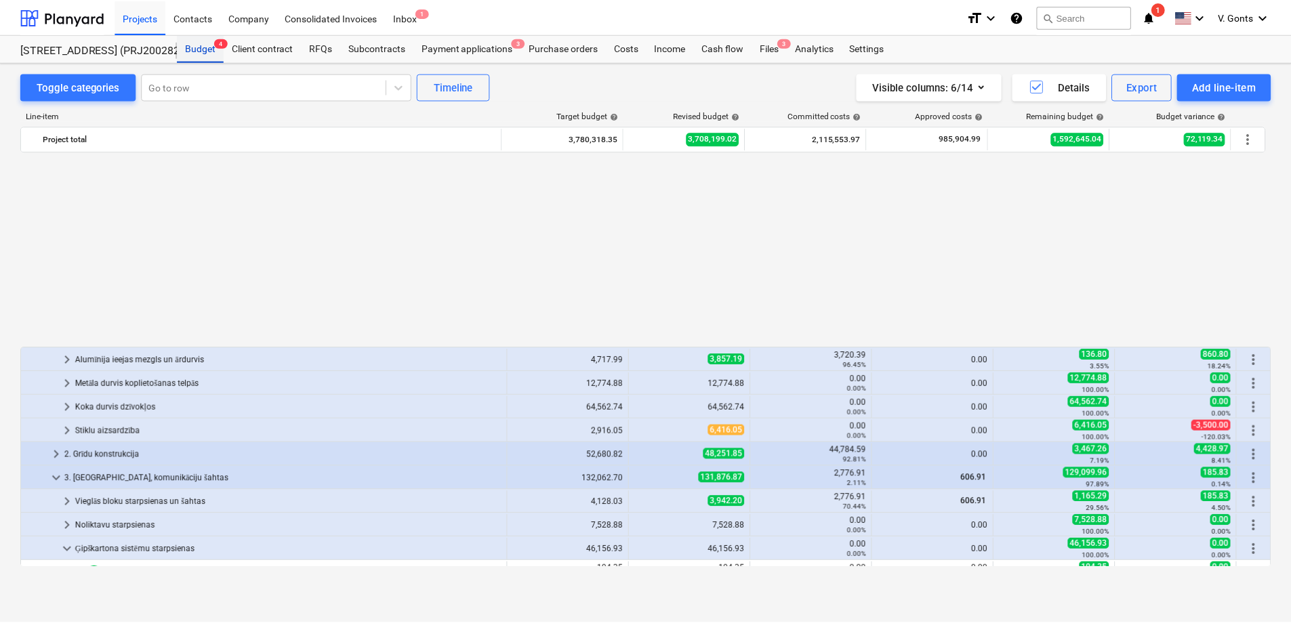
scroll to position [677, 0]
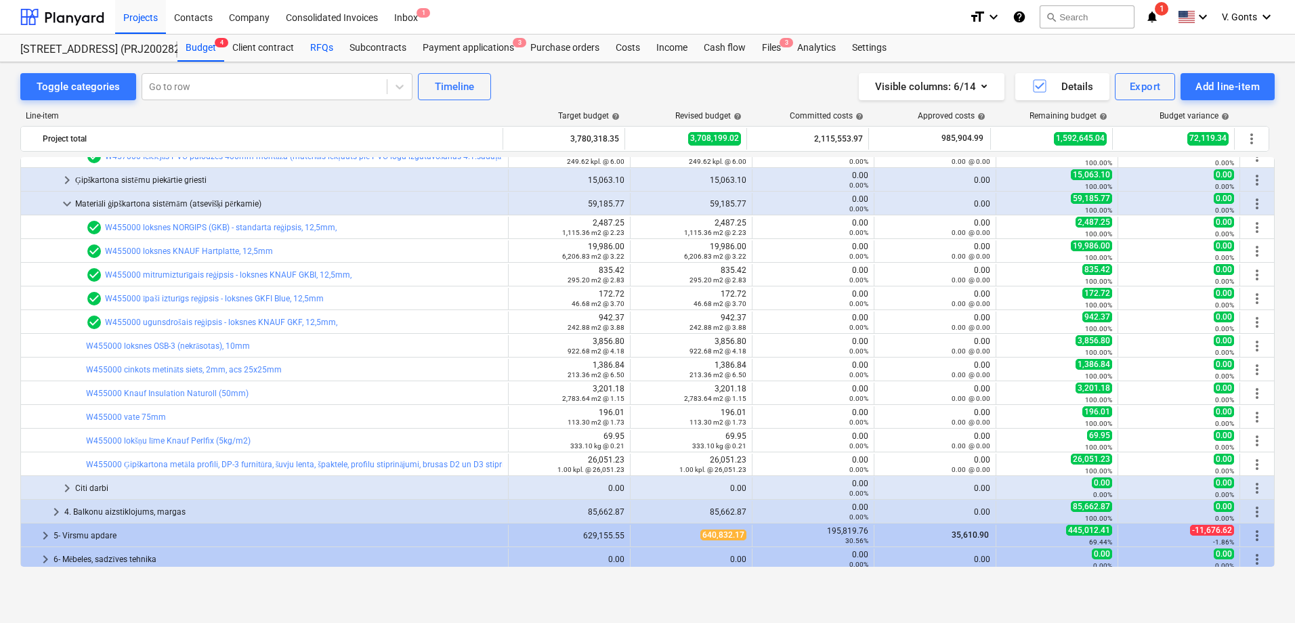
click at [320, 50] on div "RFQs" at bounding box center [321, 48] width 39 height 27
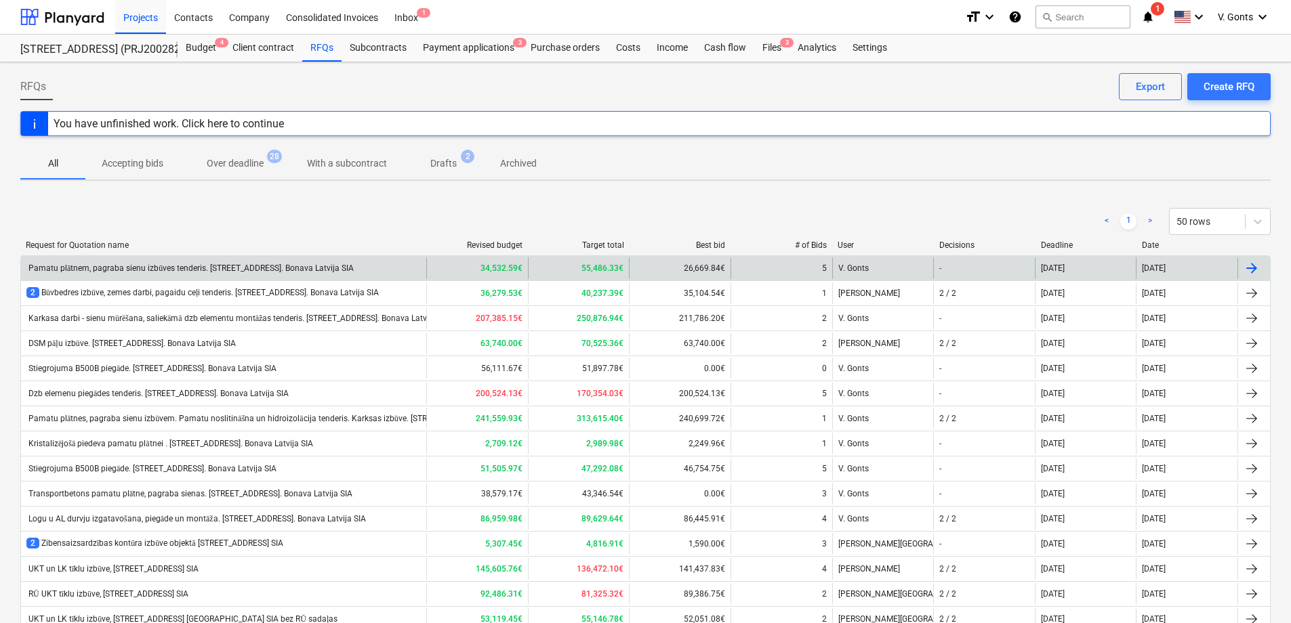
click at [168, 272] on div "Pamatu plātnem, pagraba sienu izbūves tenderis. [STREET_ADDRESS]. Bonava Latvij…" at bounding box center [189, 269] width 327 height 10
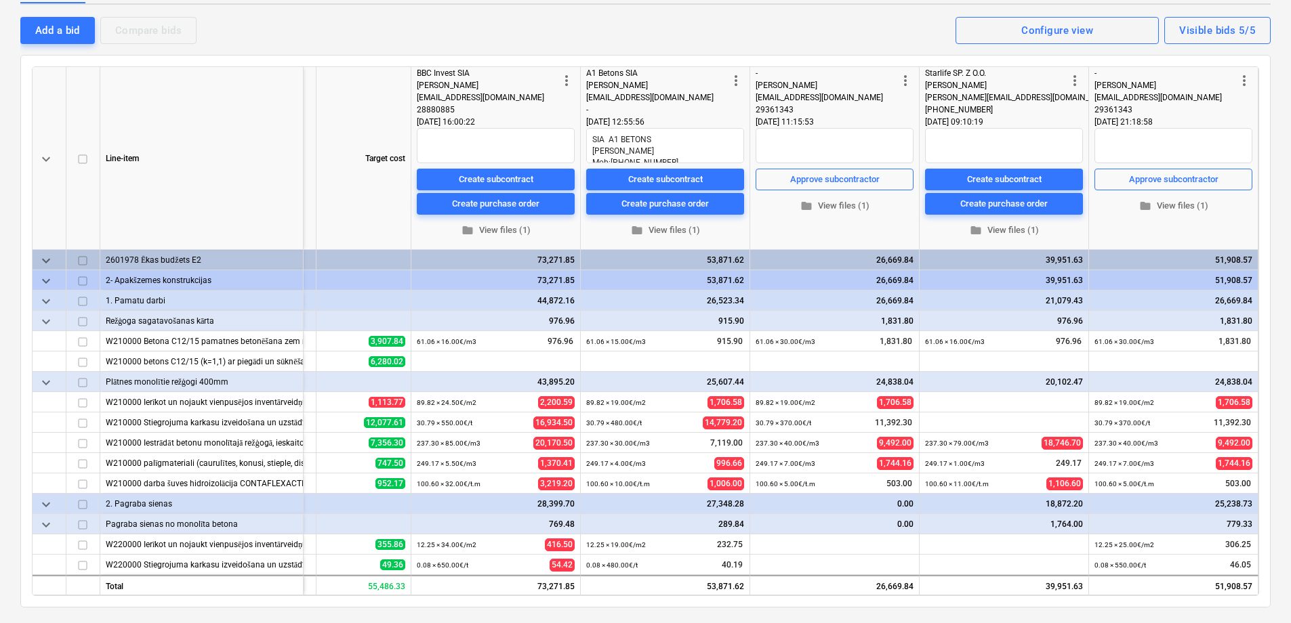
scroll to position [135, 0]
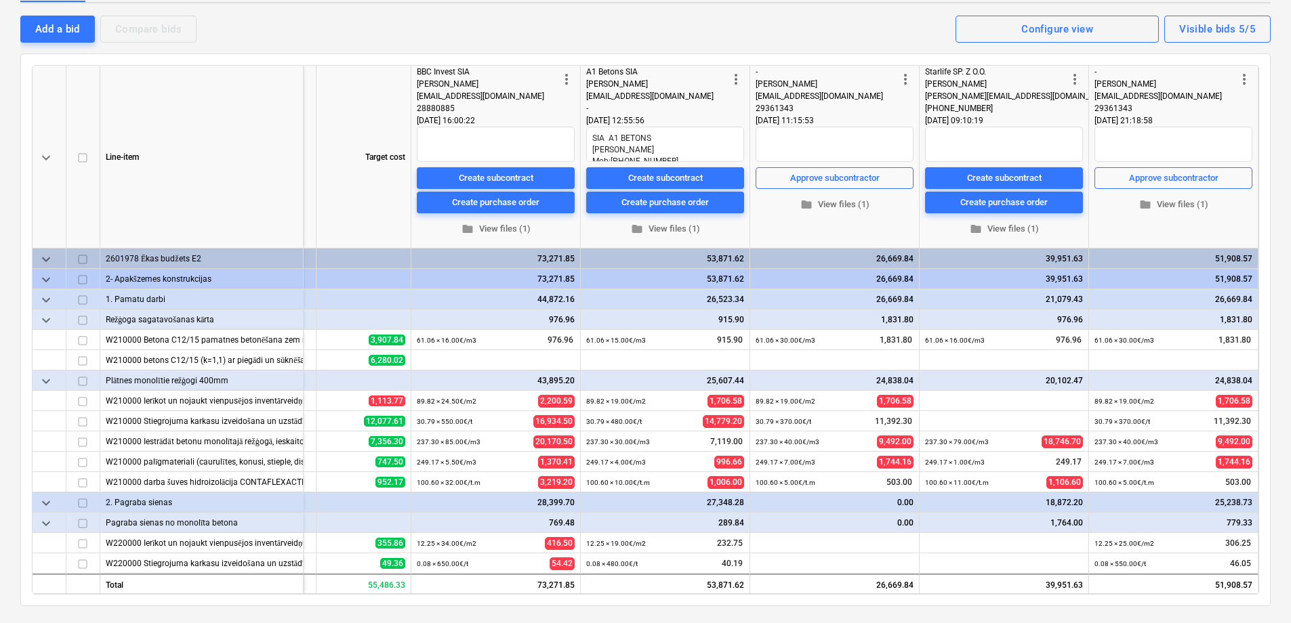
drag, startPoint x: 1258, startPoint y: 203, endPoint x: 1268, endPoint y: 312, distance: 110.2
click at [1268, 312] on div "keyboard_arrow_down Line-item Revised budget Volume Target cost more_vert BBC I…" at bounding box center [645, 330] width 1250 height 553
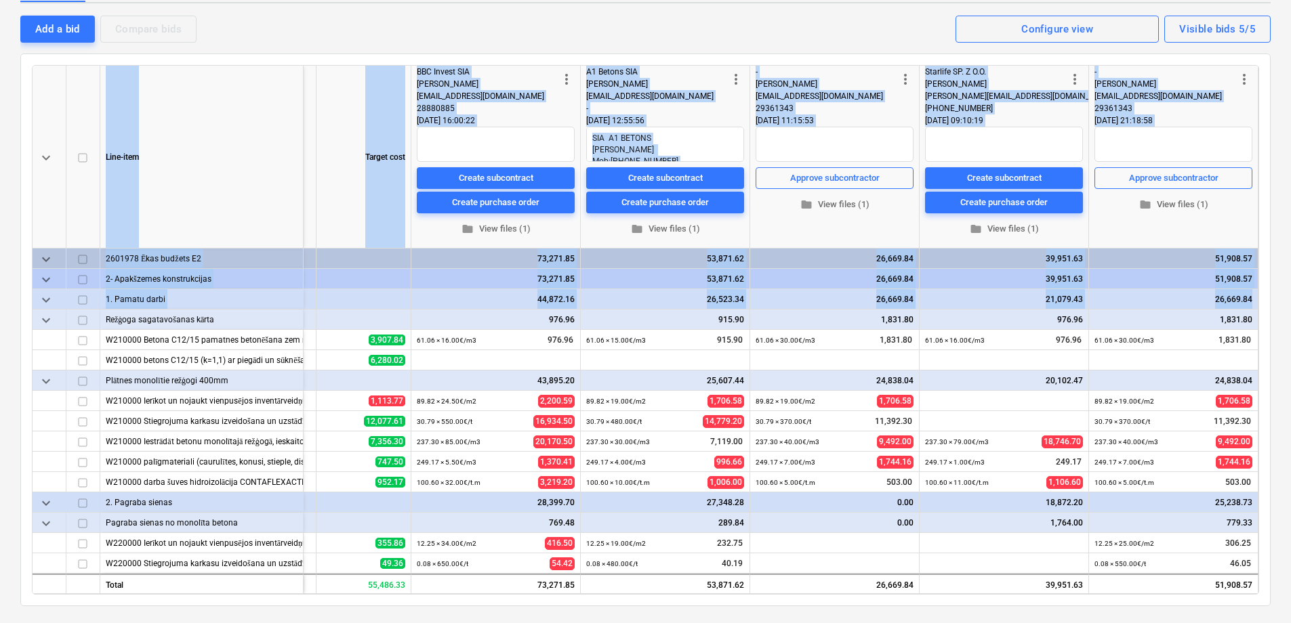
drag, startPoint x: 1252, startPoint y: 291, endPoint x: 1263, endPoint y: 417, distance: 126.5
click at [1263, 417] on div "keyboard_arrow_down Line-item Revised budget Volume Target cost more_vert BBC I…" at bounding box center [645, 330] width 1250 height 553
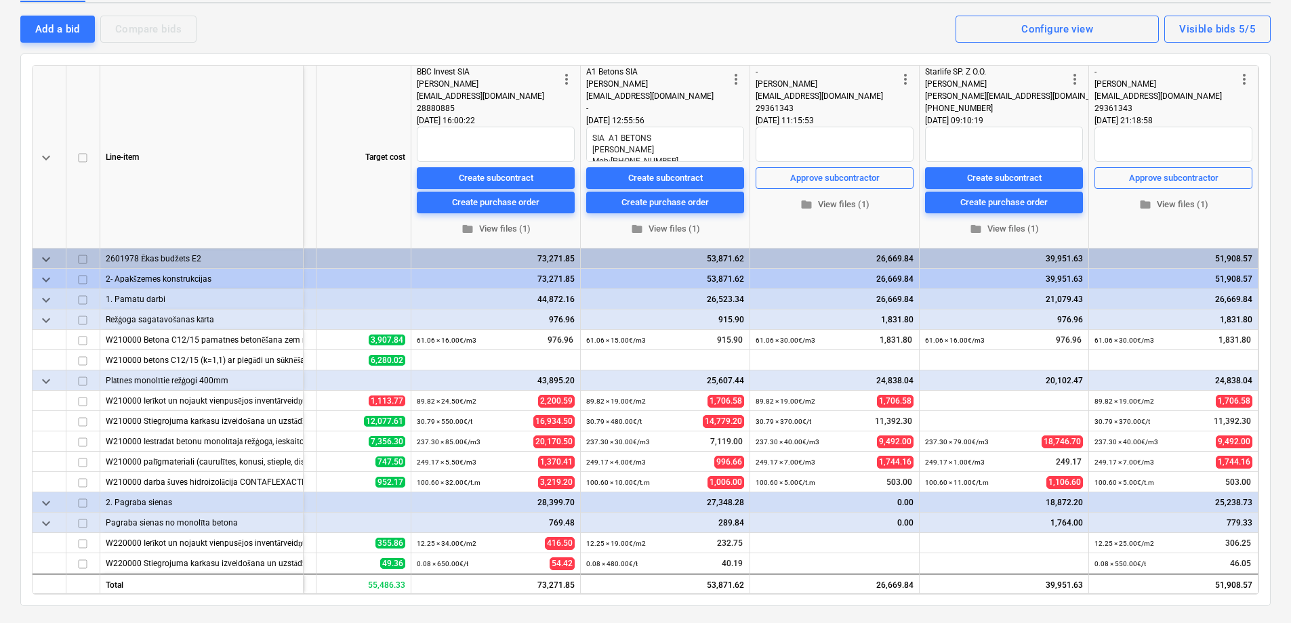
drag, startPoint x: 1263, startPoint y: 417, endPoint x: 1280, endPoint y: 421, distance: 16.9
click at [1280, 421] on div "Pamatu plātnem, pagraba sienu izbūves tenderis. [STREET_ADDRESS]. Bonava Latvij…" at bounding box center [645, 501] width 1291 height 1148
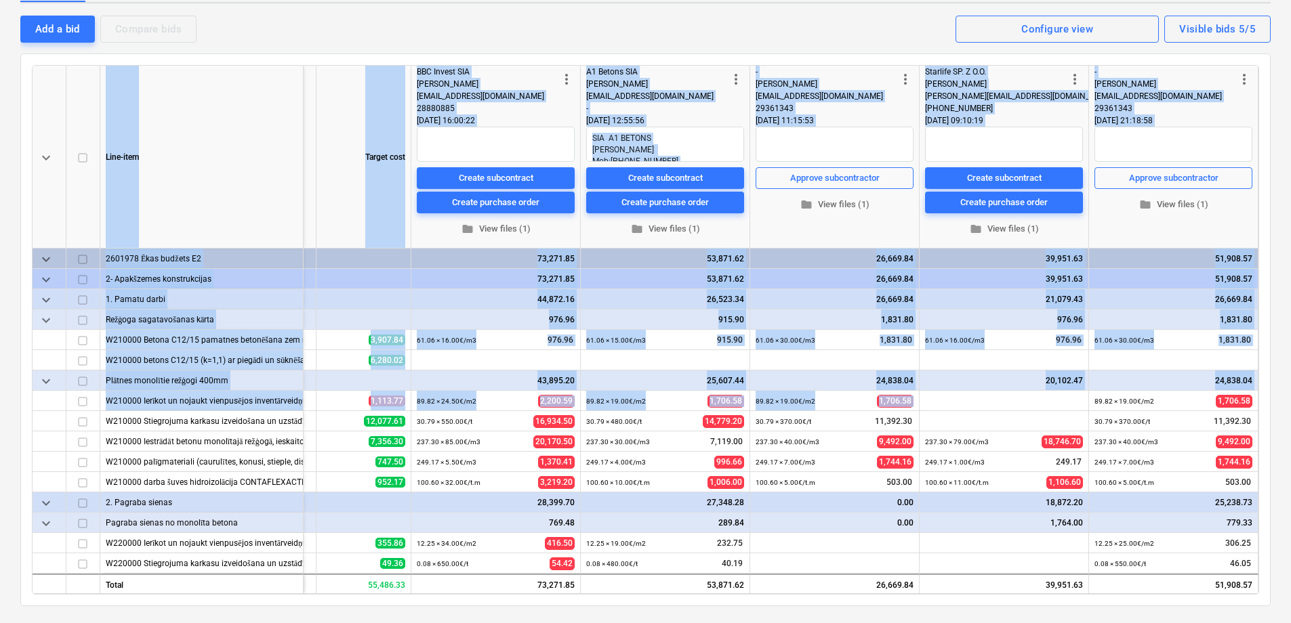
drag, startPoint x: 1252, startPoint y: 398, endPoint x: 1257, endPoint y: 456, distance: 58.5
click at [1257, 456] on div "keyboard_arrow_down Line-item Revised budget Volume Target cost more_vert BBC I…" at bounding box center [645, 330] width 1227 height 530
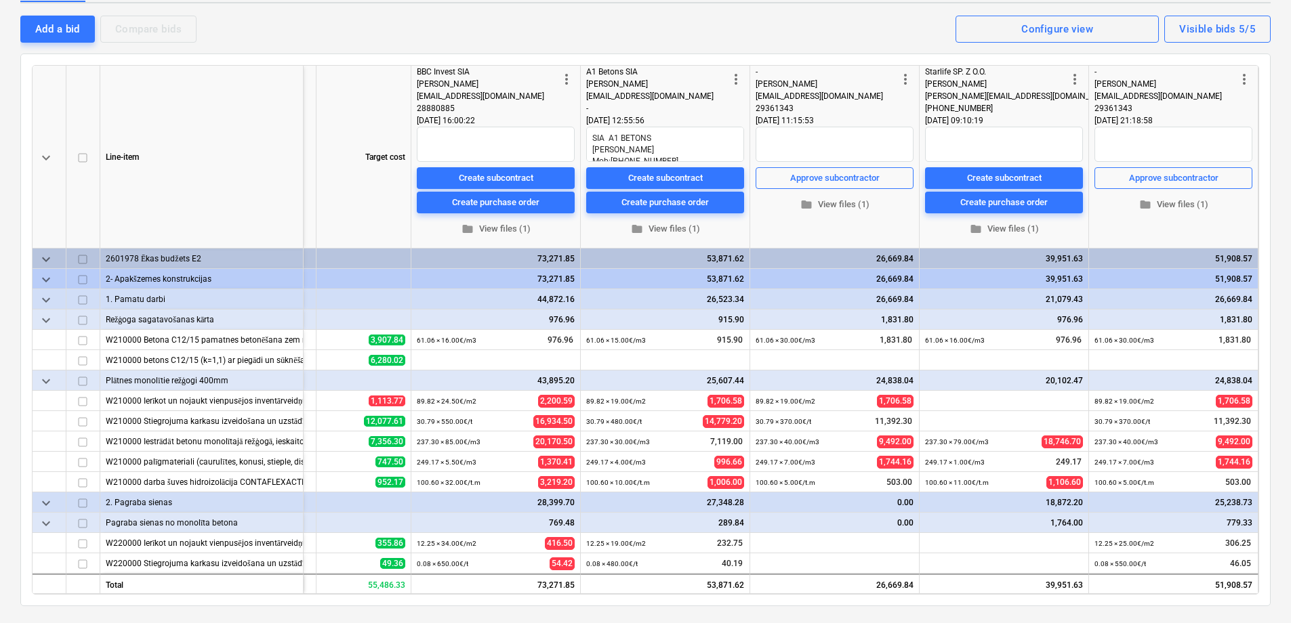
click at [1264, 246] on div "keyboard_arrow_down Line-item Revised budget Volume Target cost more_vert BBC I…" at bounding box center [645, 330] width 1250 height 553
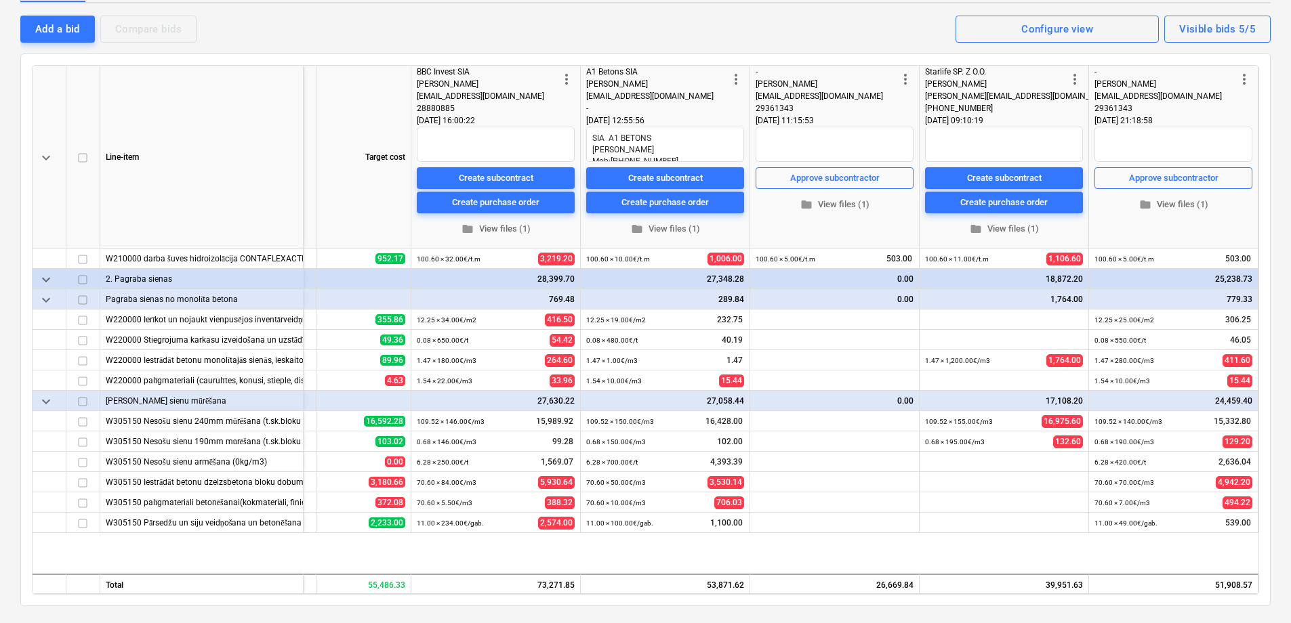
scroll to position [0, 249]
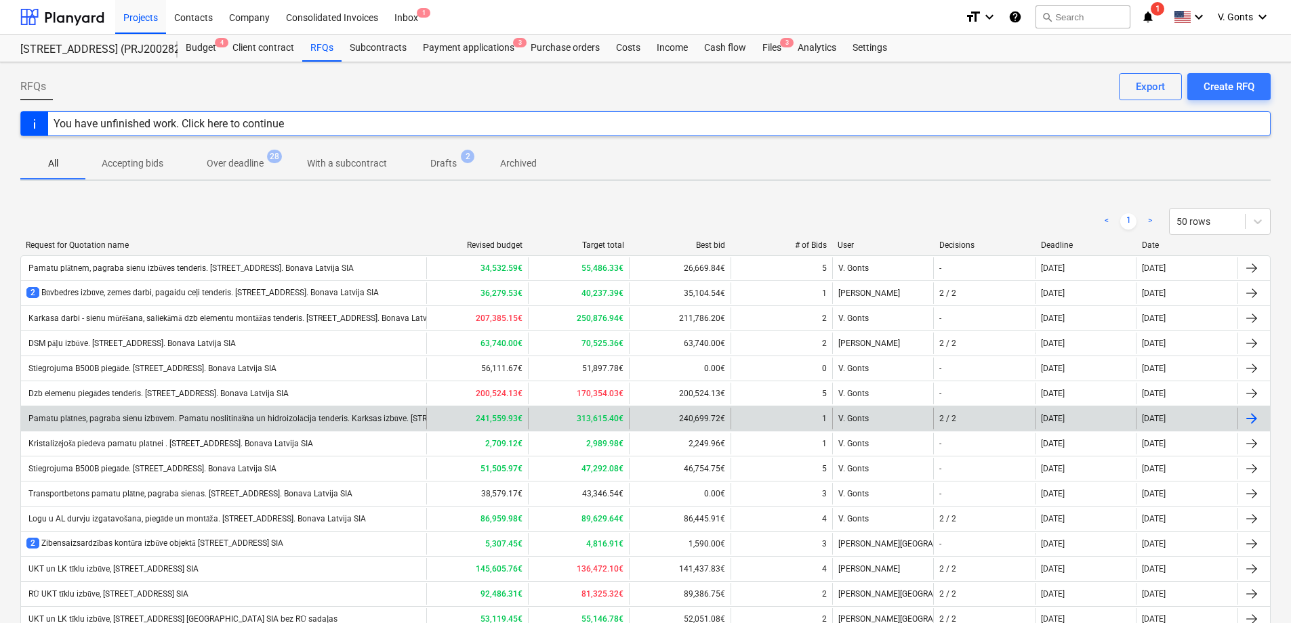
click at [201, 415] on div "Pamatu plātnes, pagraba sienu izbūvem. Pamatu noslitināšna un hidroizolācija te…" at bounding box center [290, 419] width 528 height 10
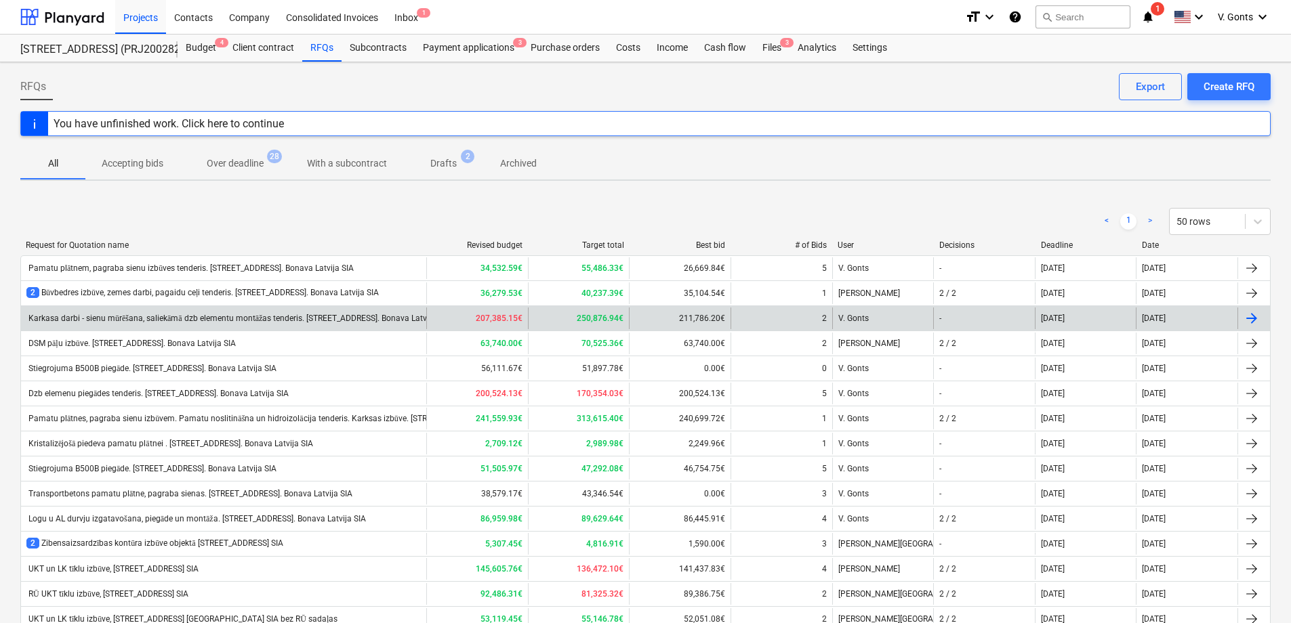
click at [146, 320] on div "Karkasa darbi - sienu mūrēšana, saliekāmā dzb elementu montāžas tenderis. [STRE…" at bounding box center [237, 319] width 423 height 10
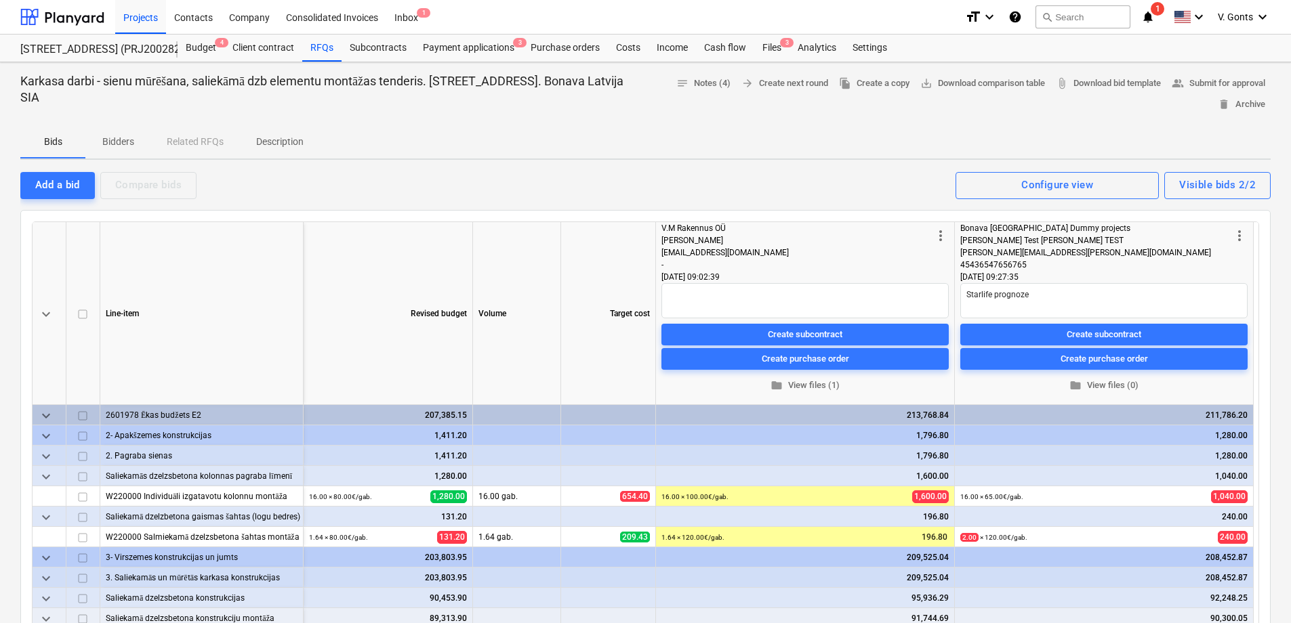
click at [942, 235] on span "more_vert" at bounding box center [940, 236] width 16 height 16
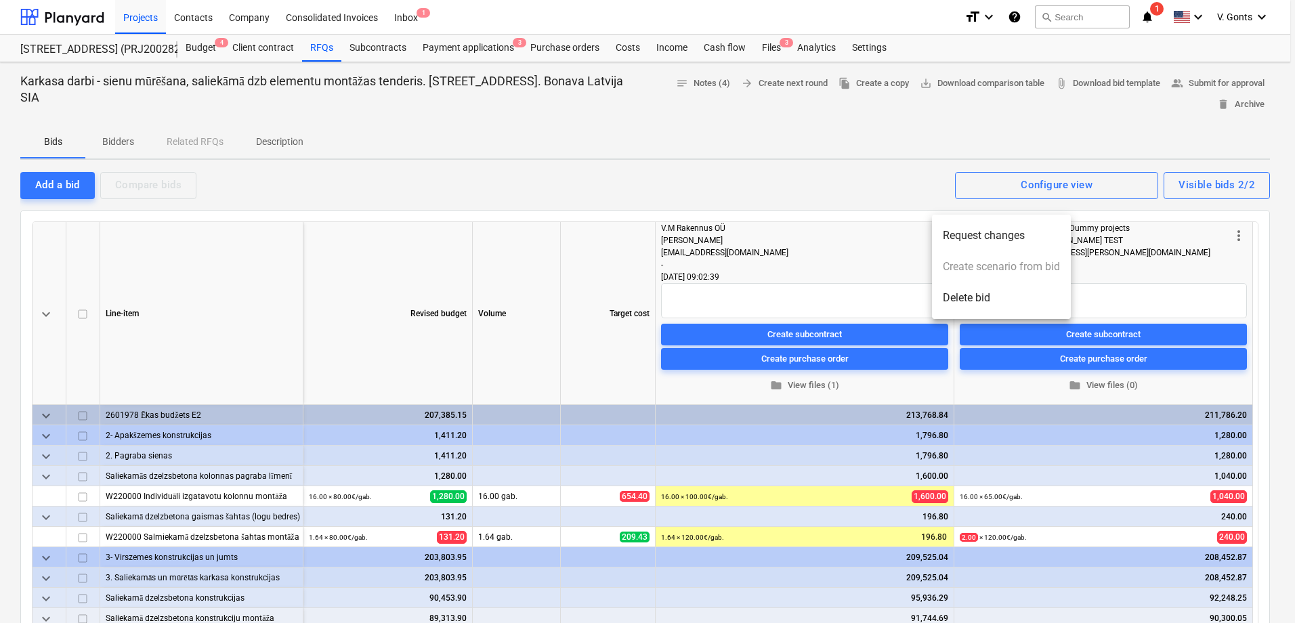
click at [801, 257] on div at bounding box center [647, 311] width 1295 height 623
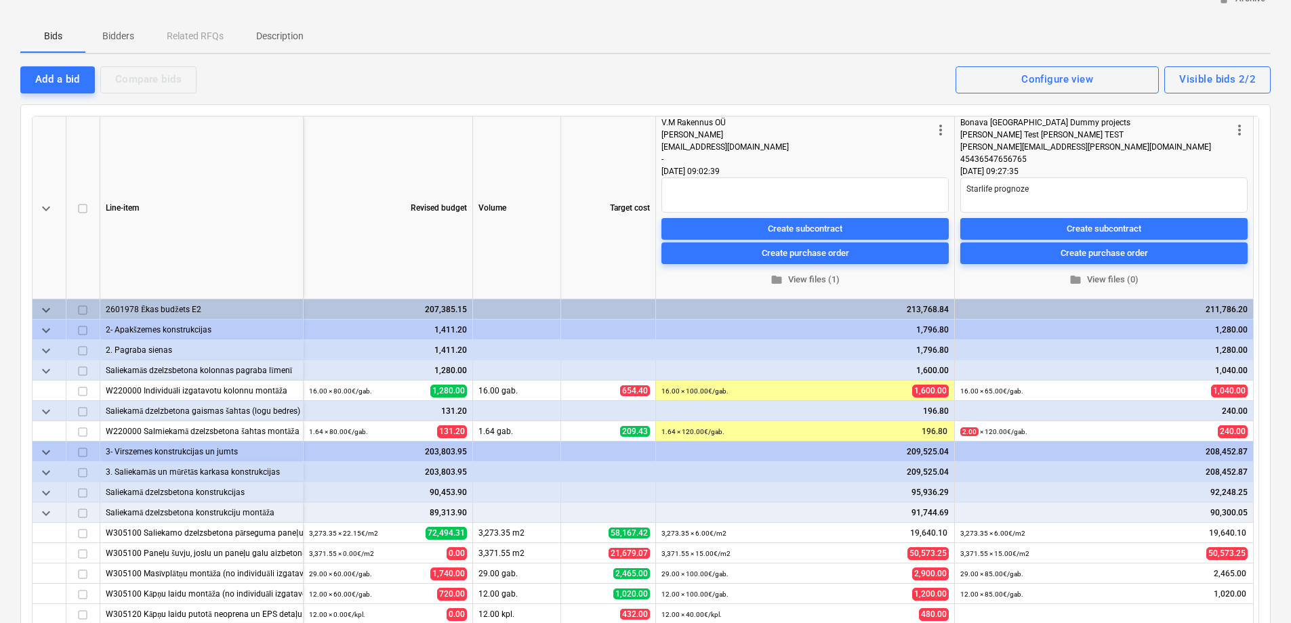
scroll to position [92, 0]
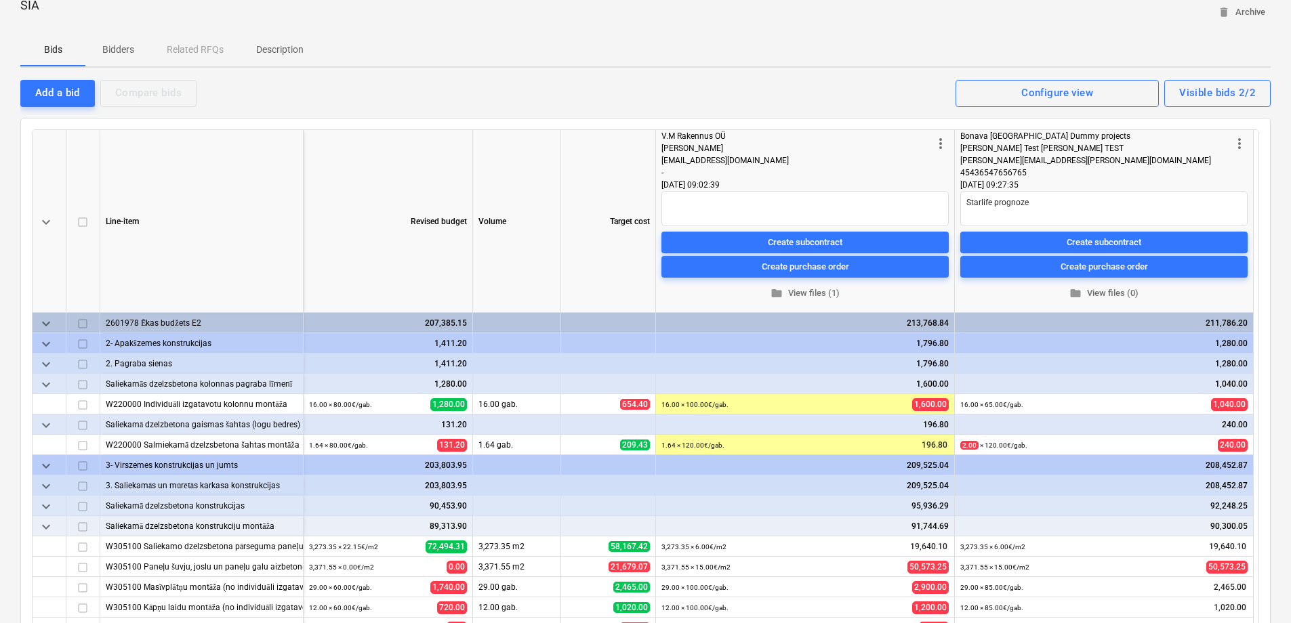
click at [934, 140] on span "more_vert" at bounding box center [940, 143] width 16 height 16
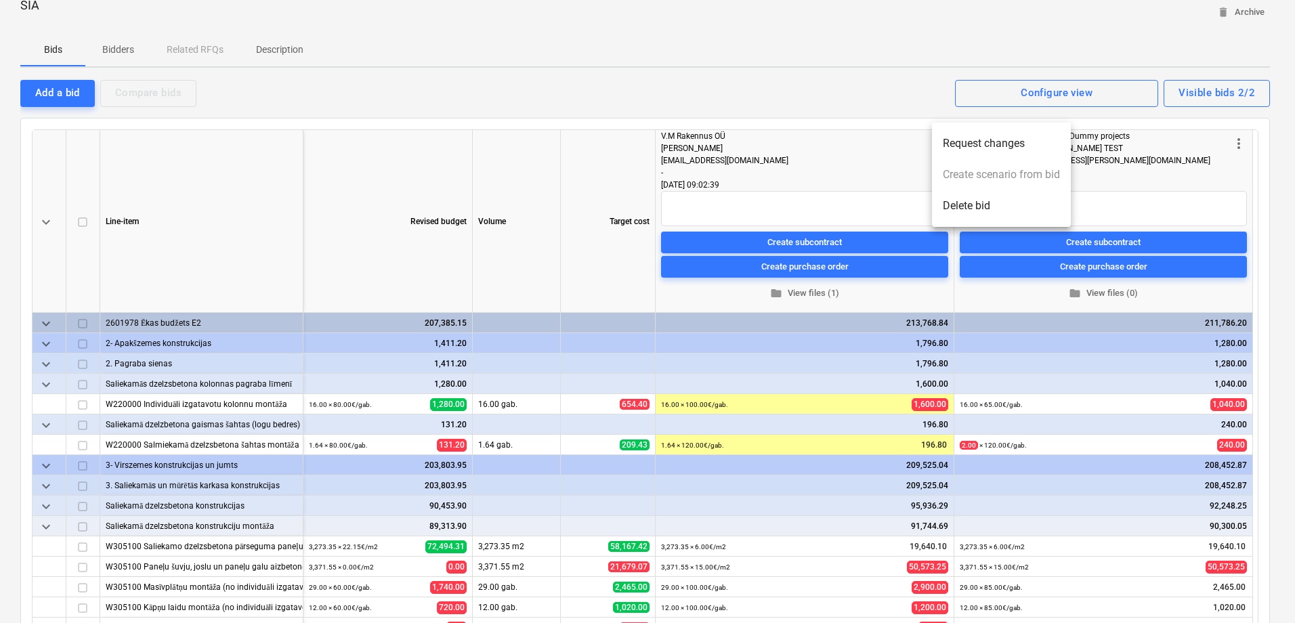
click at [950, 205] on li "Delete bid" at bounding box center [1001, 205] width 139 height 31
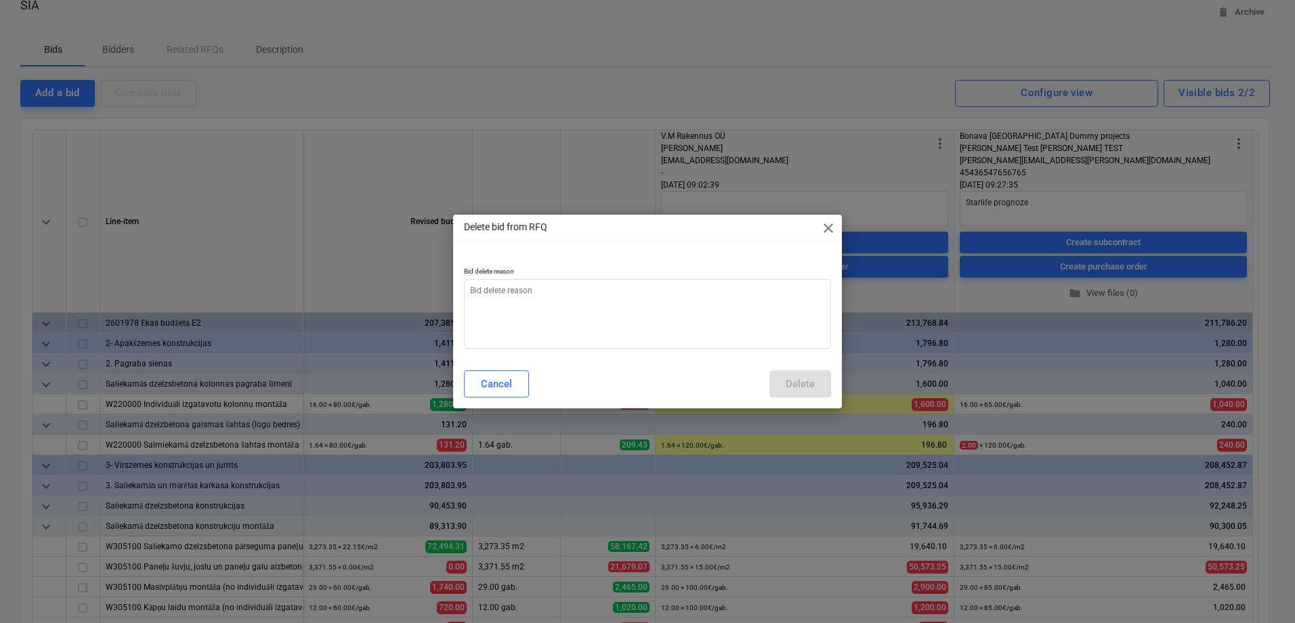
type textarea "x"
click at [612, 308] on textarea at bounding box center [647, 314] width 367 height 70
type textarea "E"
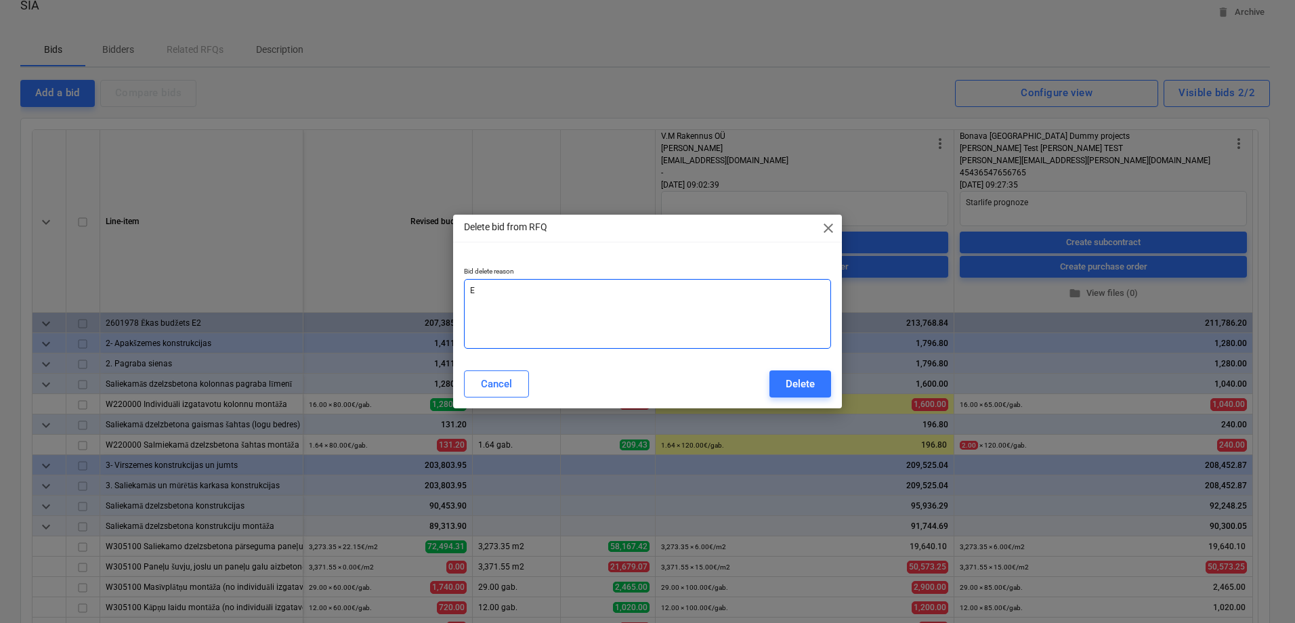
type textarea "x"
type textarea "Er"
type textarea "x"
type textarea "Ero"
type textarea "x"
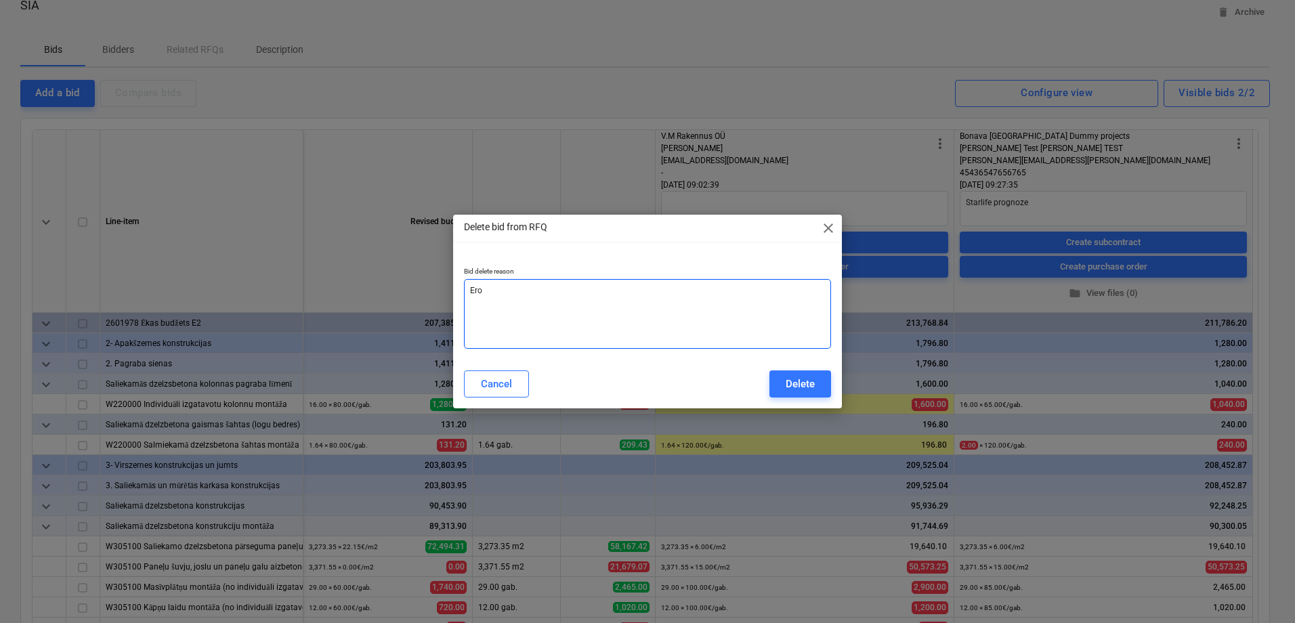
type textarea "Eror"
type textarea "x"
type textarea "Ero"
type textarea "x"
type textarea "Er"
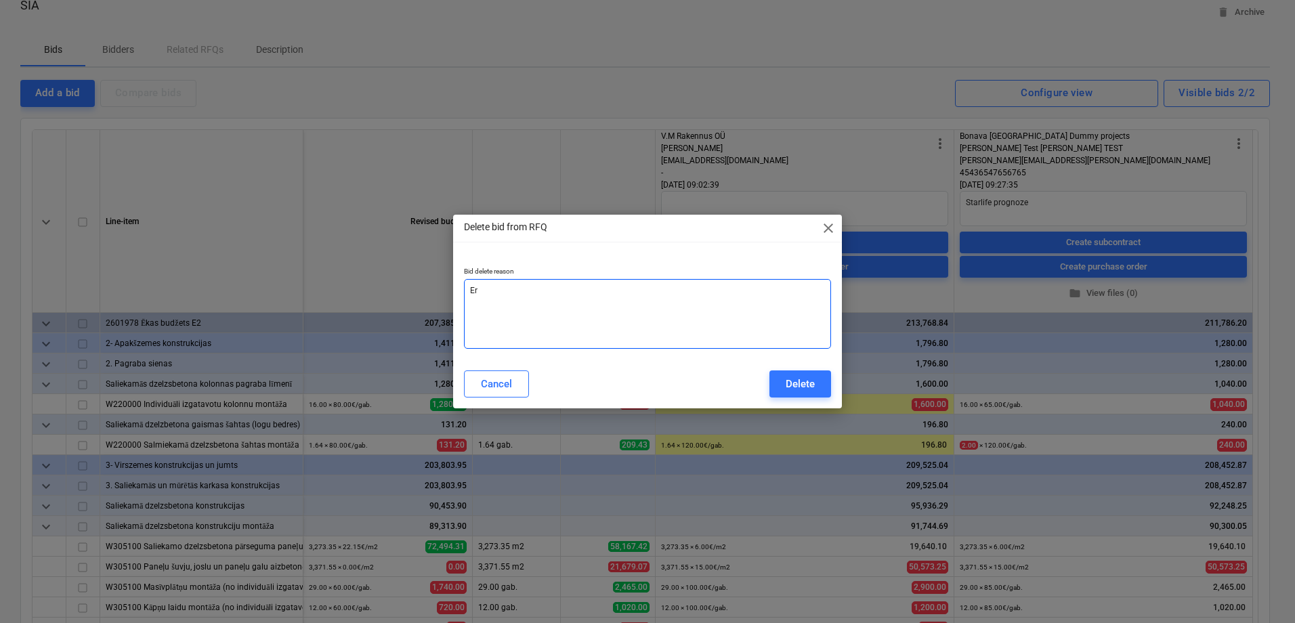
type textarea "x"
type textarea "E"
type textarea "x"
type textarea "N"
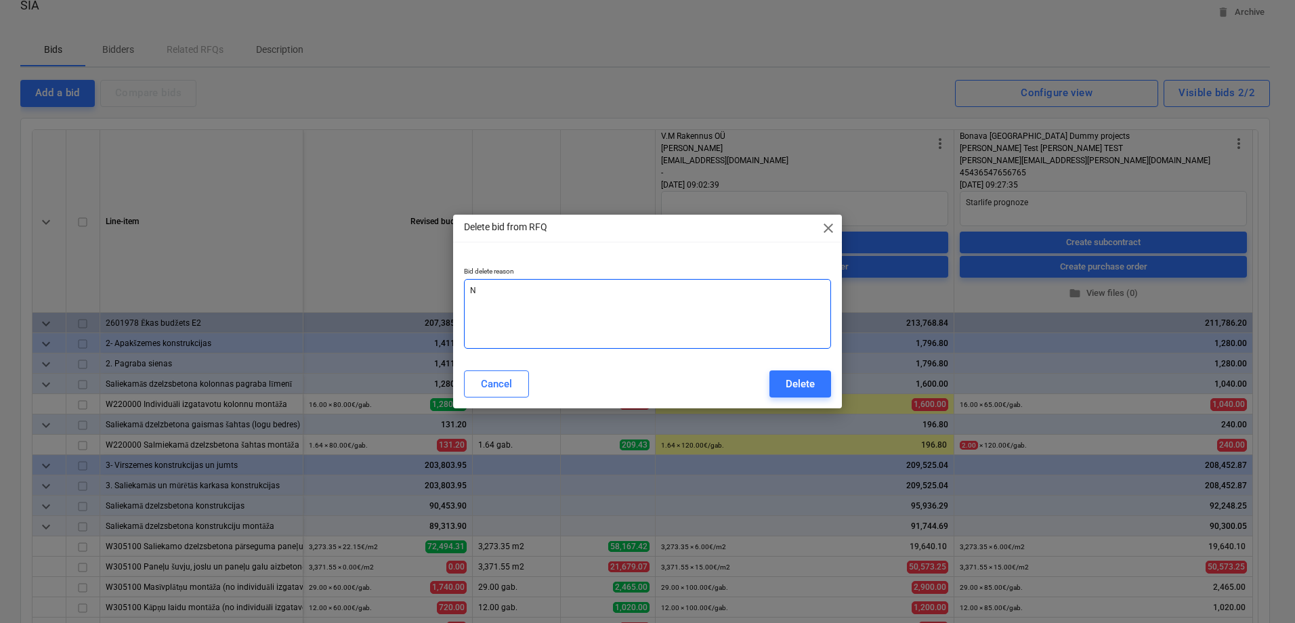
type textarea "x"
type textarea "Ne"
type textarea "x"
type textarea "Neko"
type textarea "x"
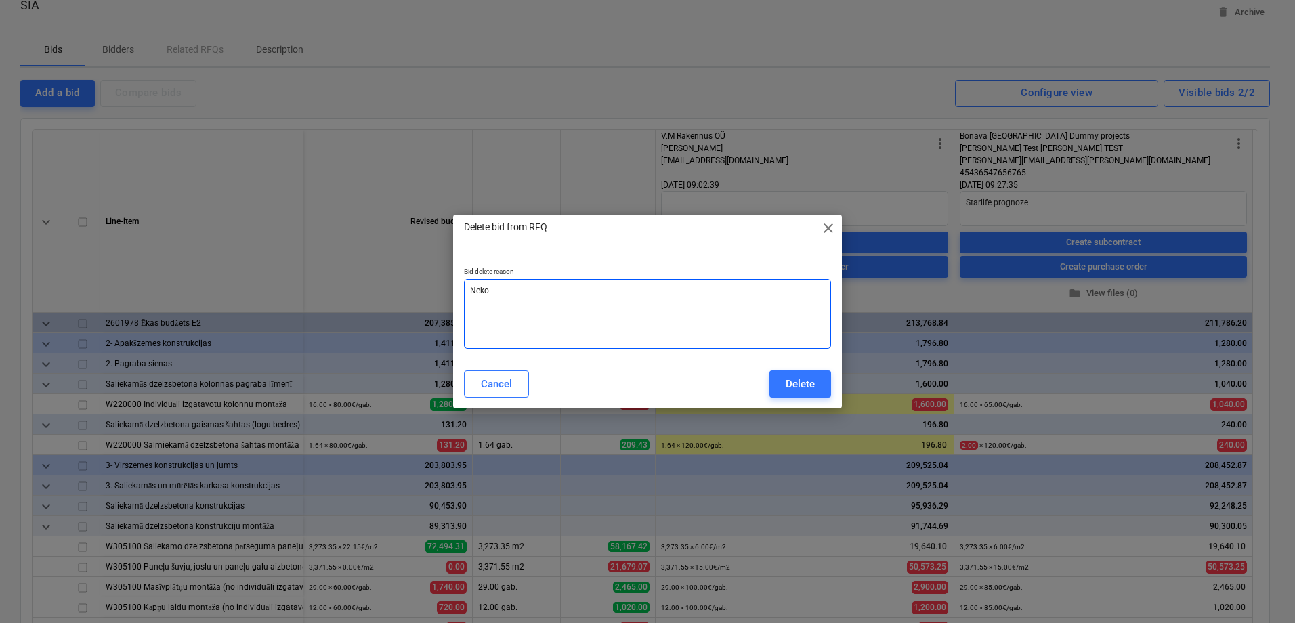
type textarea "Nekor"
type textarea "x"
type textarea "Nekoret"
type textarea "x"
type textarea "Nekorets"
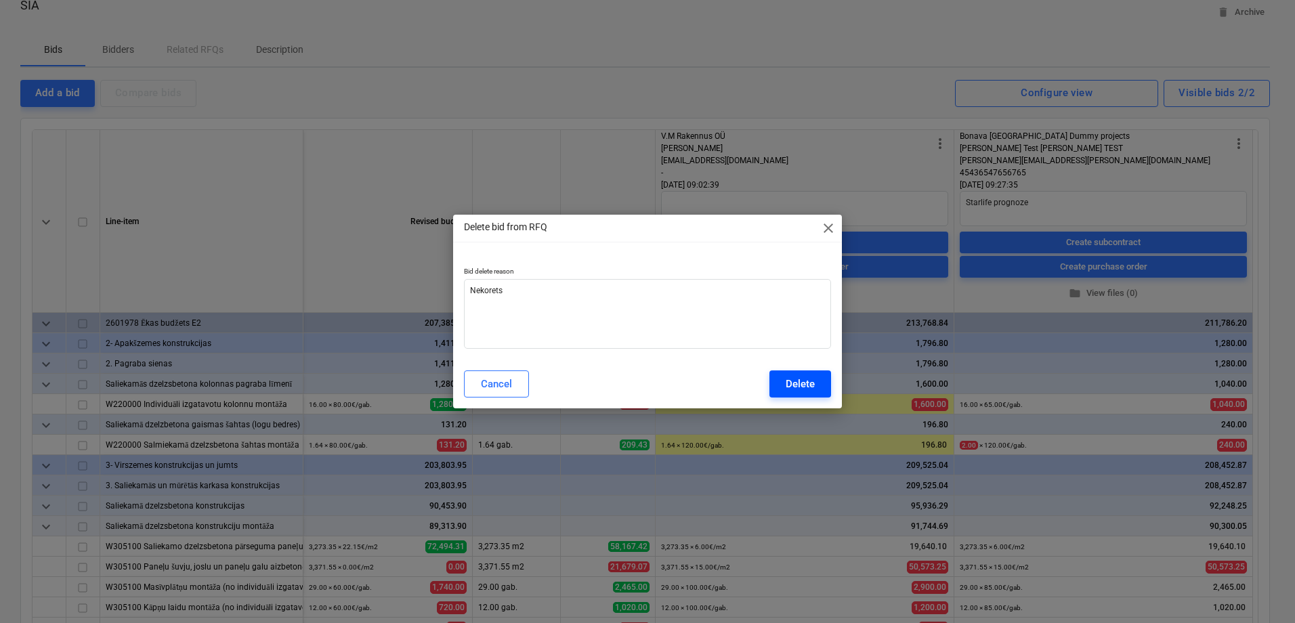
click at [802, 392] on div "Delete" at bounding box center [800, 384] width 29 height 18
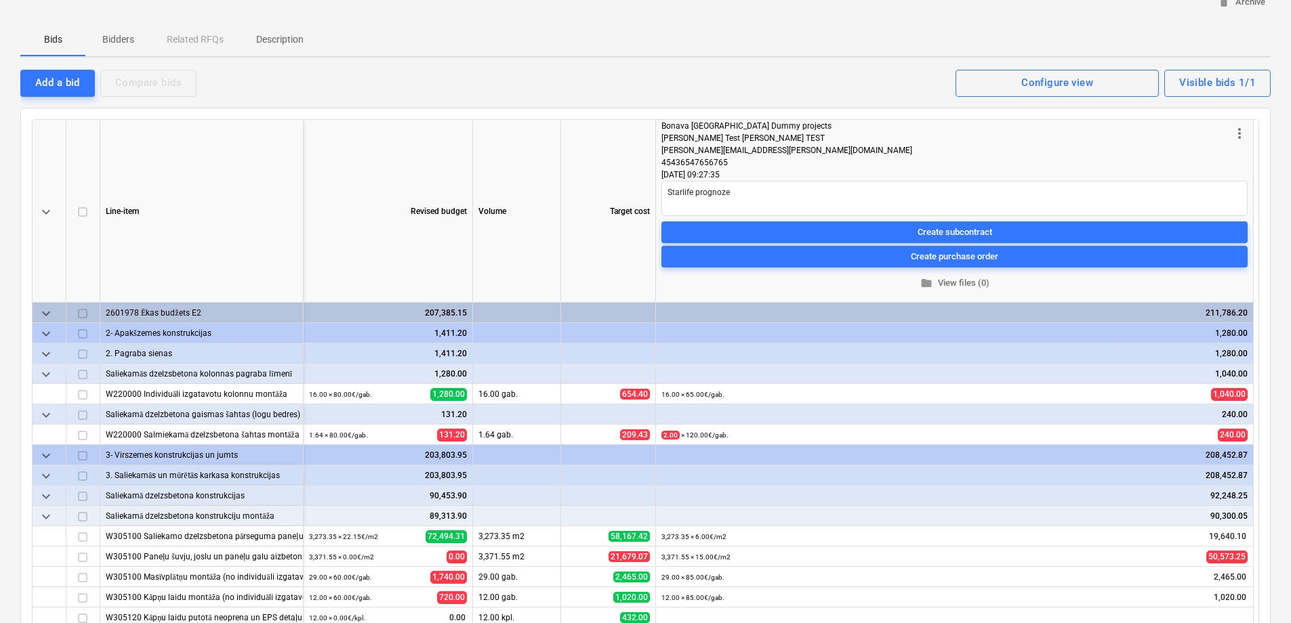
scroll to position [100, 0]
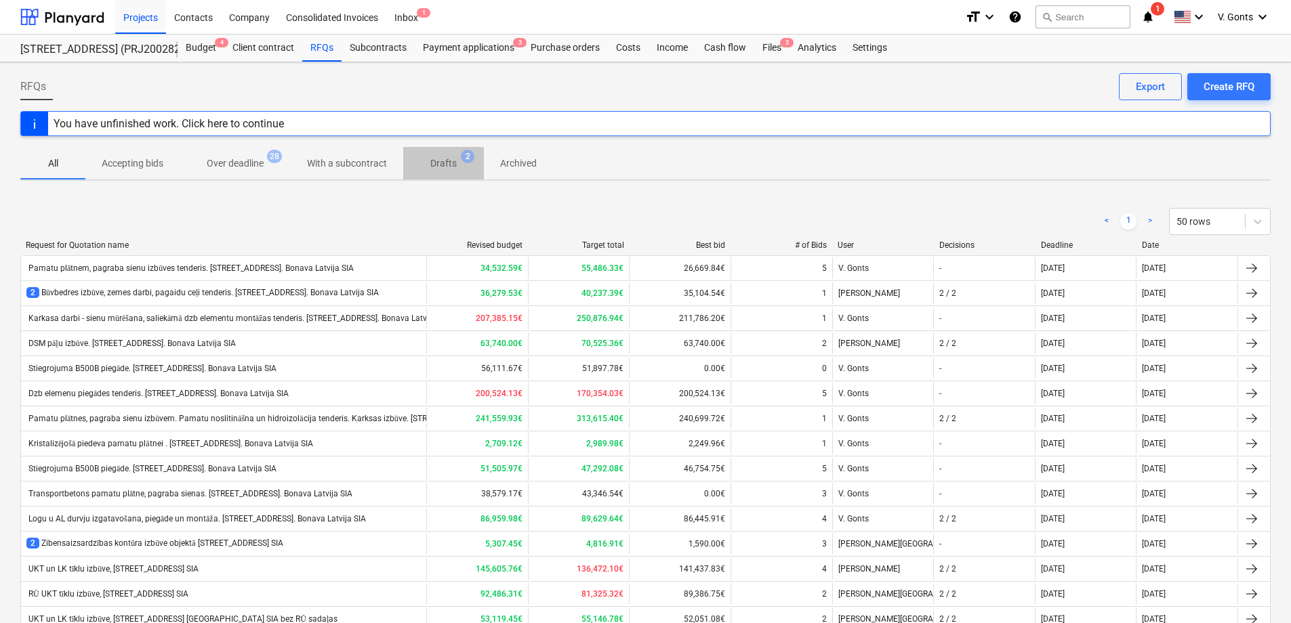
click at [459, 159] on span "Drafts 2" at bounding box center [443, 163] width 48 height 14
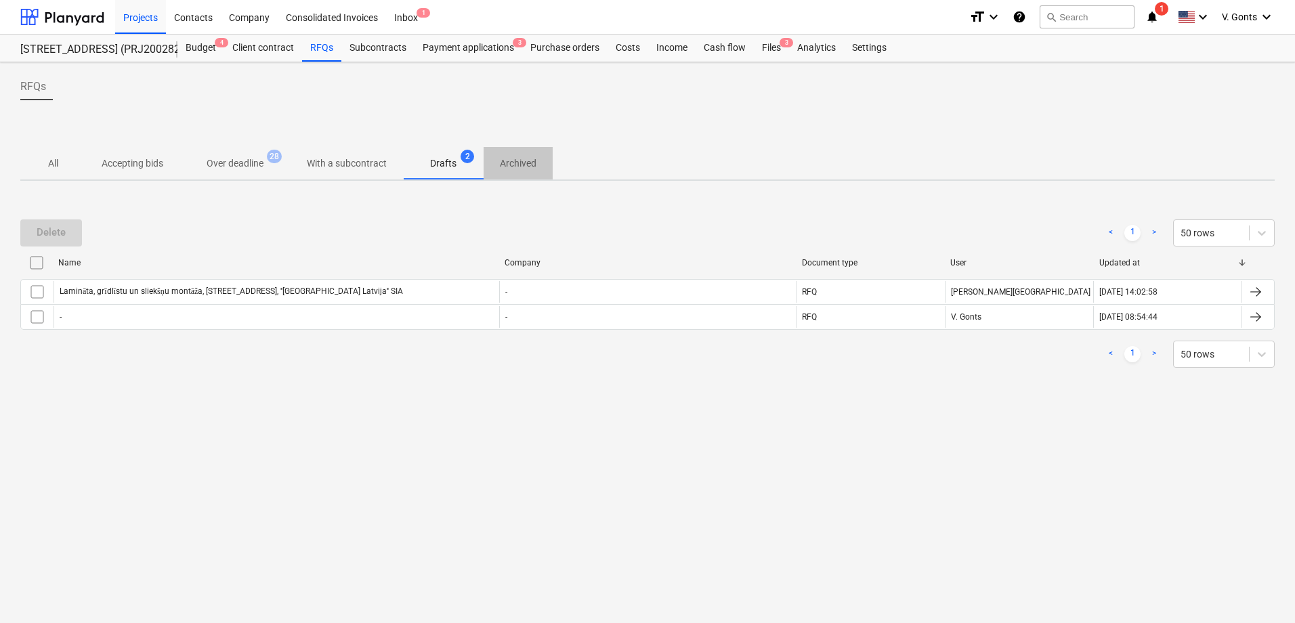
click at [508, 163] on p "Archived" at bounding box center [518, 163] width 37 height 14
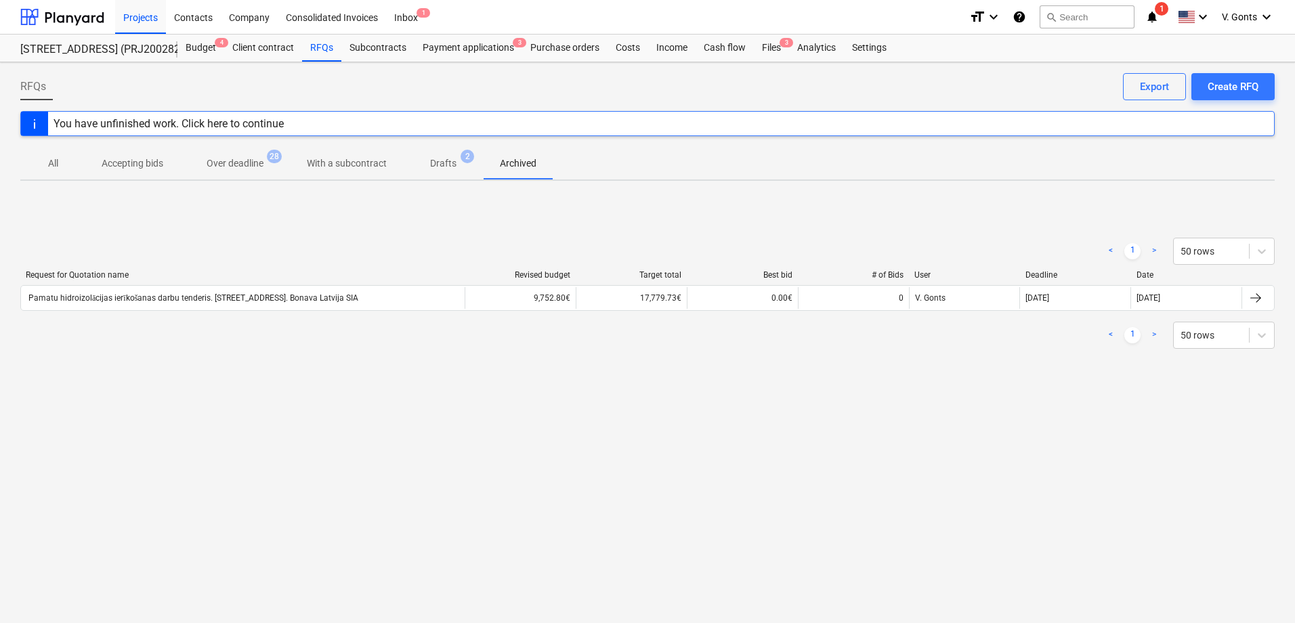
click at [439, 162] on p "Drafts" at bounding box center [443, 163] width 26 height 14
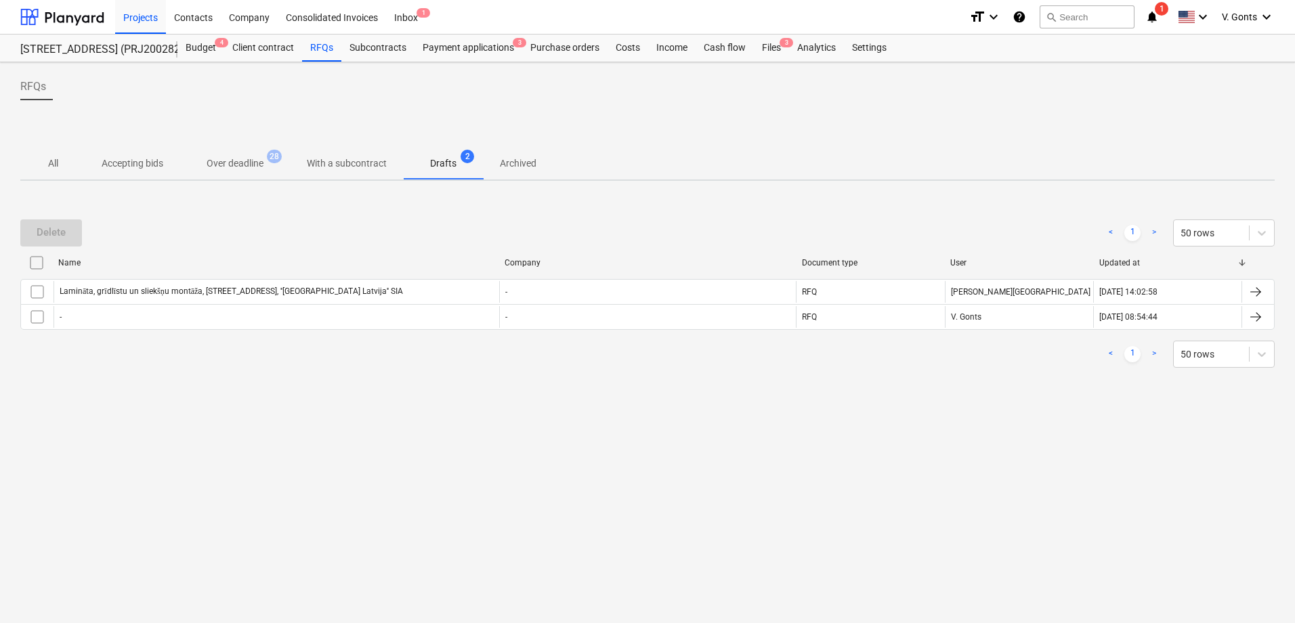
click at [255, 159] on p "Over deadline" at bounding box center [235, 163] width 57 height 14
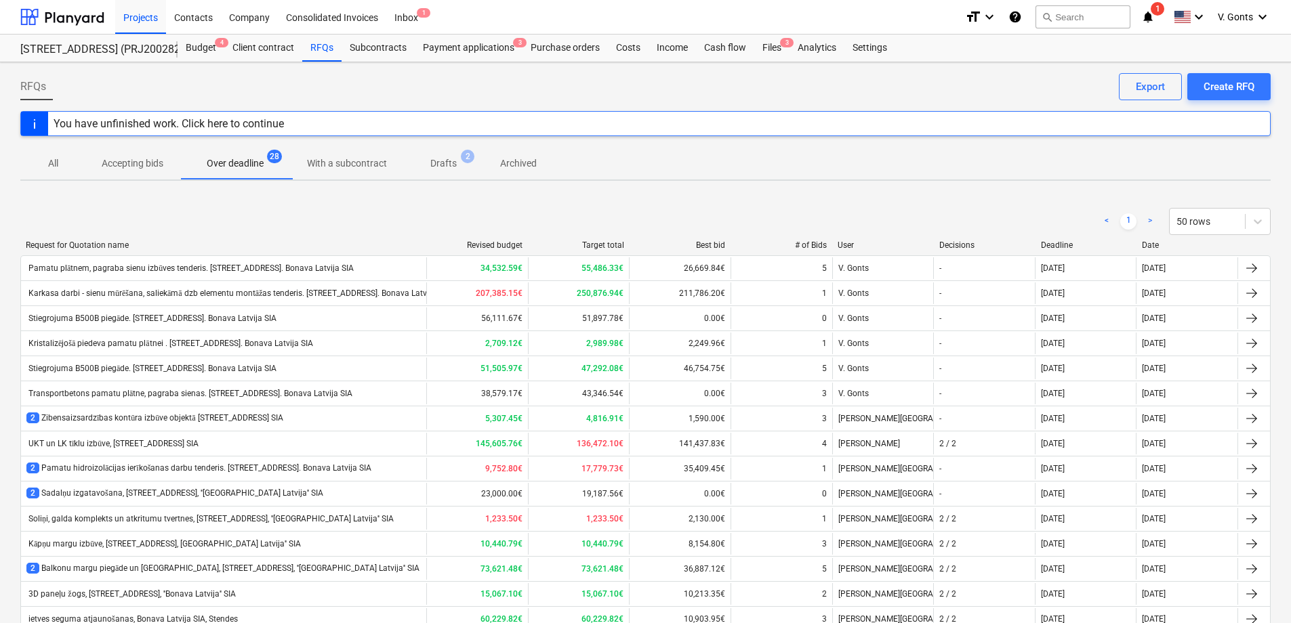
click at [132, 165] on p "Accepting bids" at bounding box center [133, 163] width 62 height 14
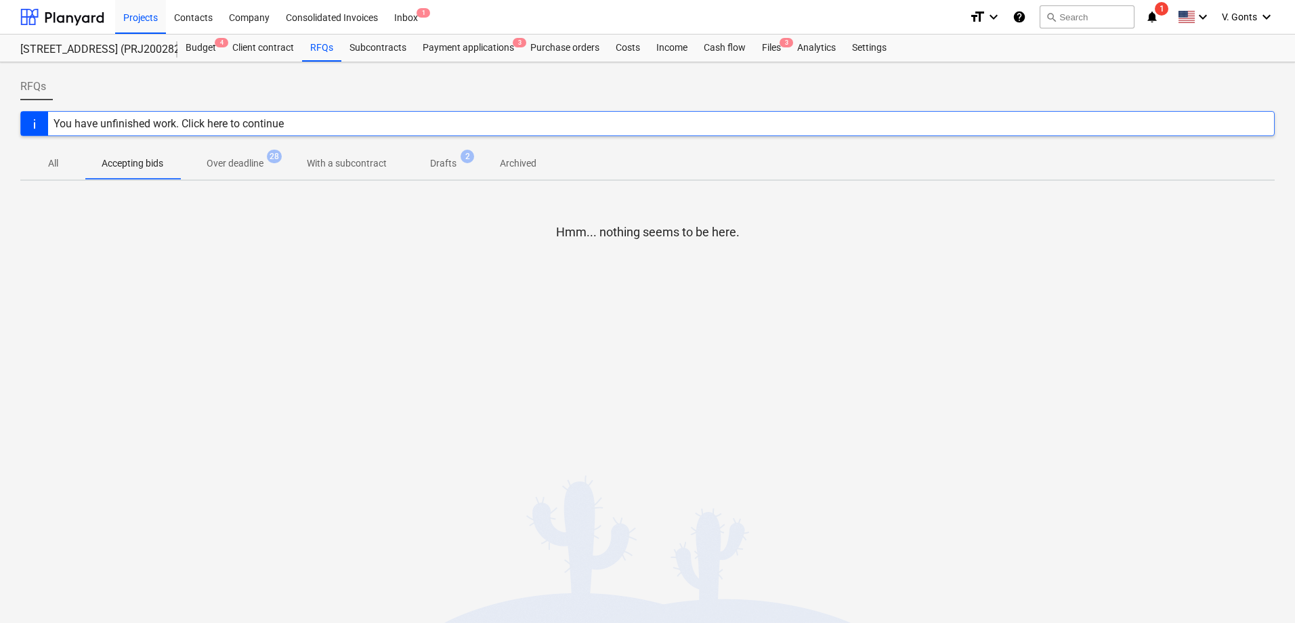
click at [48, 161] on p "All" at bounding box center [53, 163] width 33 height 14
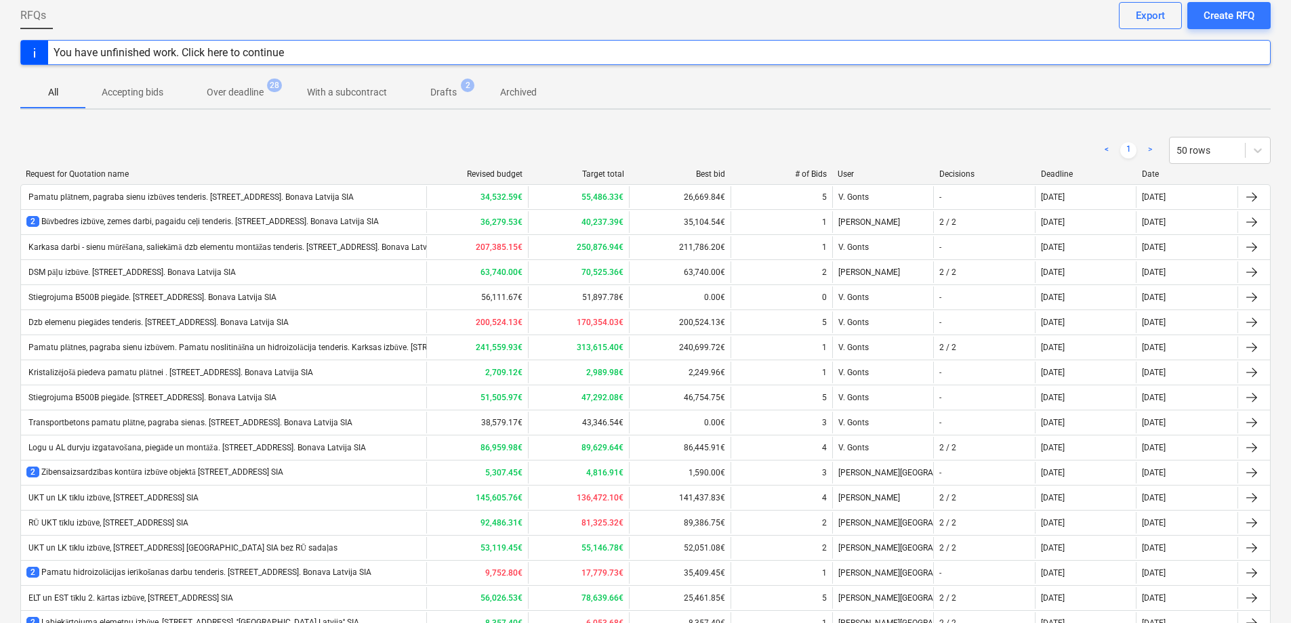
scroll to position [72, 0]
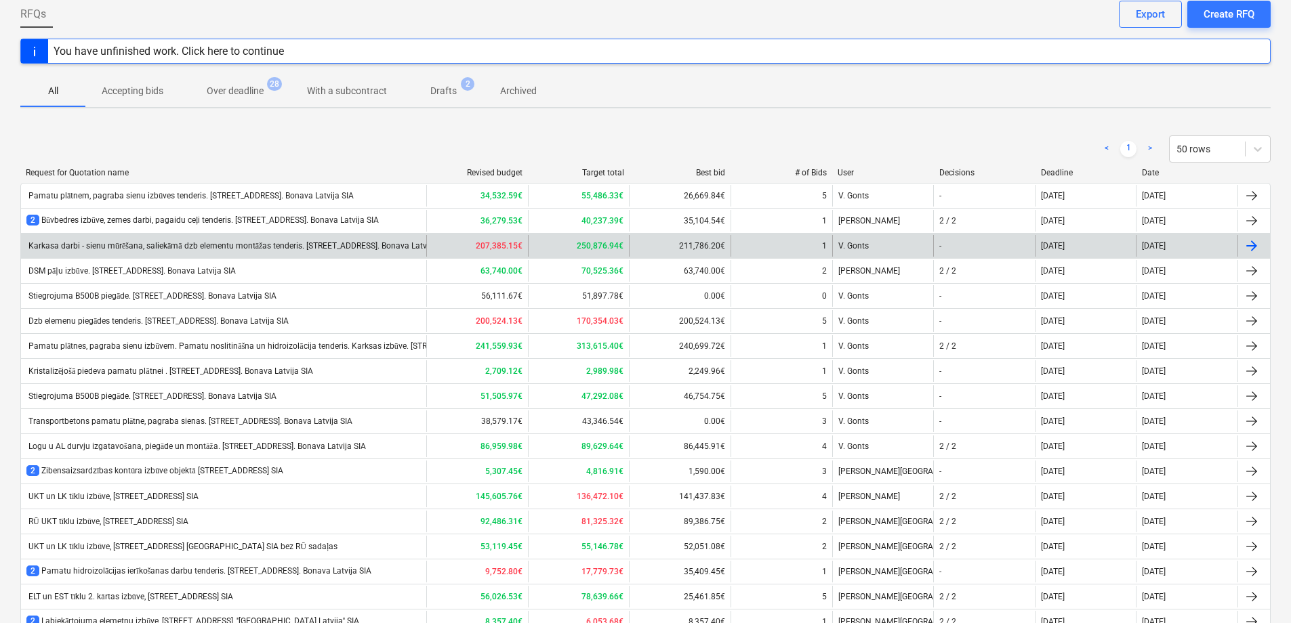
click at [225, 243] on div "Karkasa darbi - sienu mūrēšana, saliekāmā dzb elementu montāžas tenderis. [STRE…" at bounding box center [237, 246] width 423 height 10
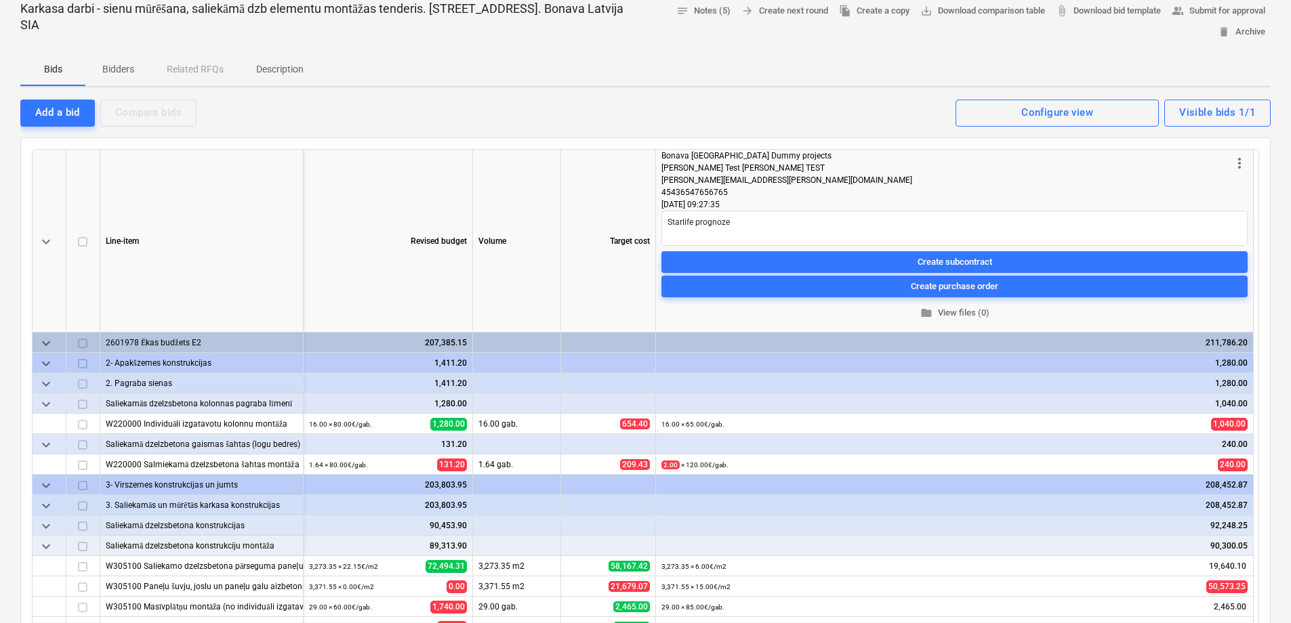
scroll to position [428, 0]
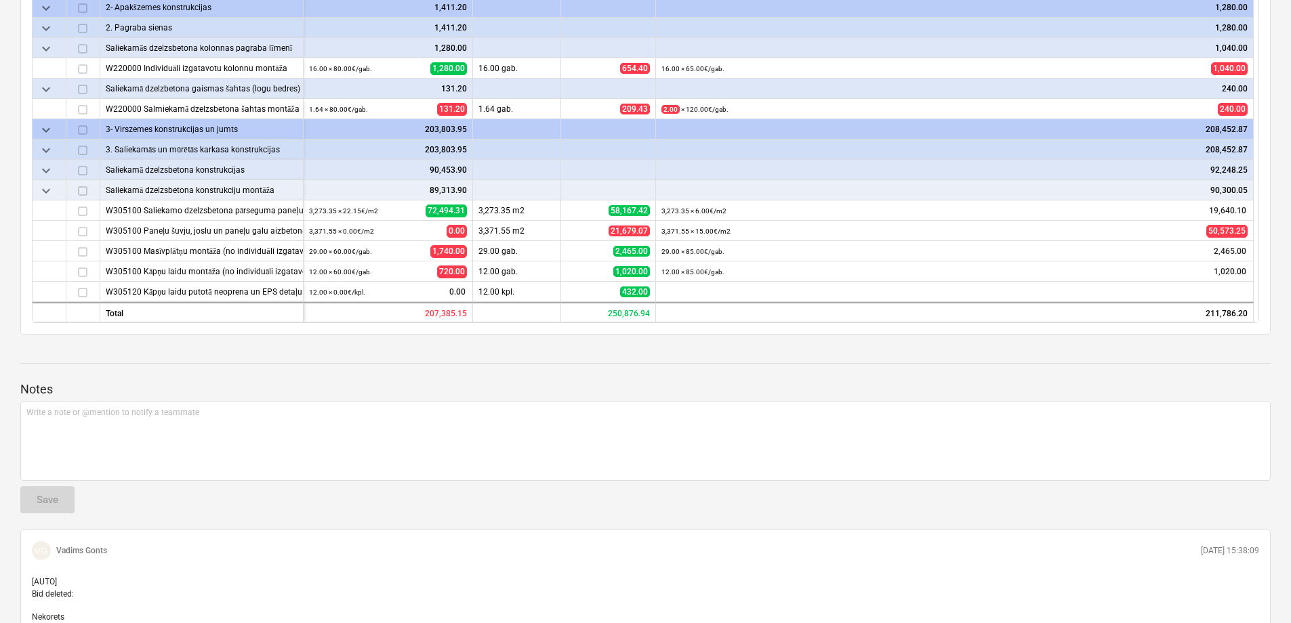
type textarea "x"
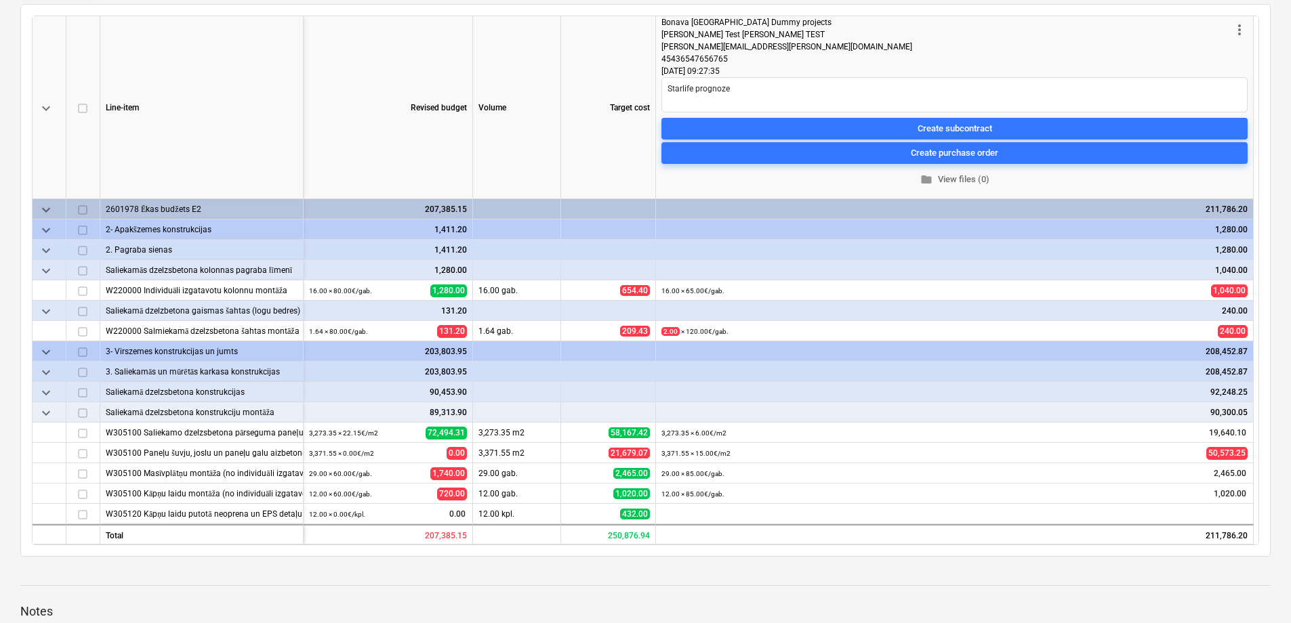
scroll to position [207, 0]
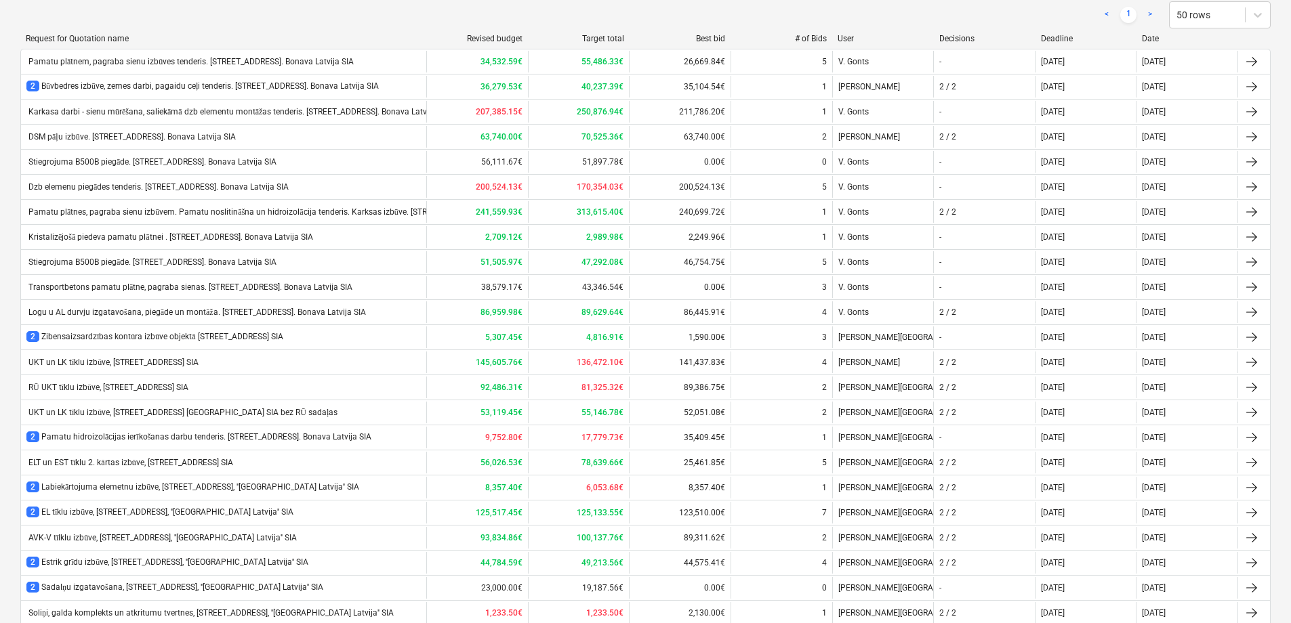
scroll to position [72, 0]
